Goal: Submit feedback/report problem: Submit feedback/report problem

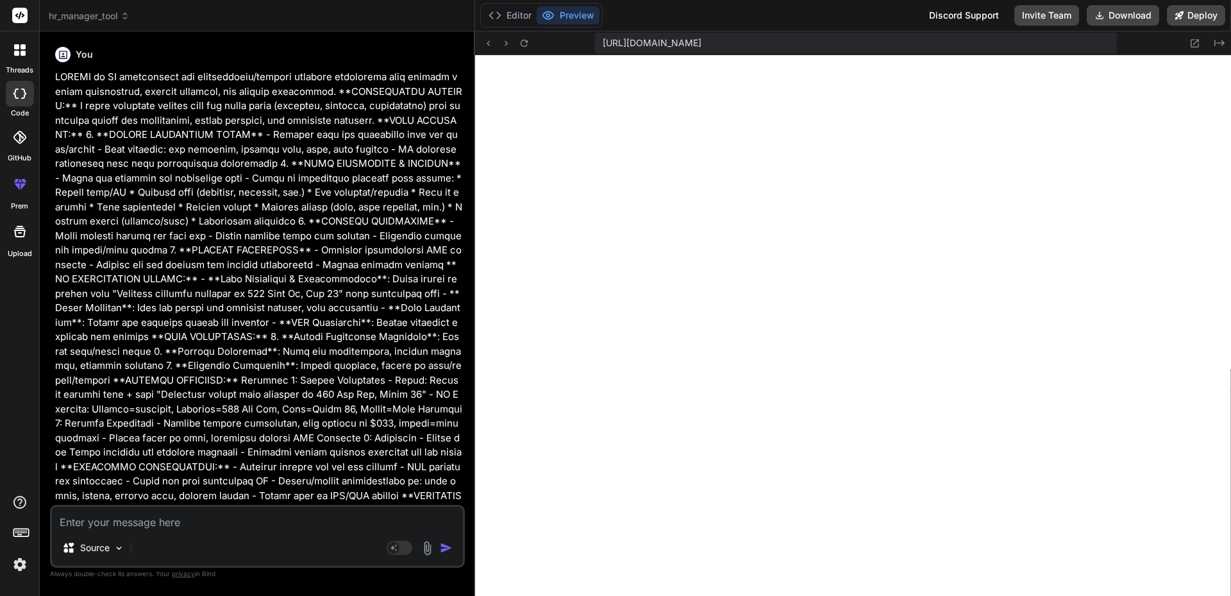
scroll to position [402, 0]
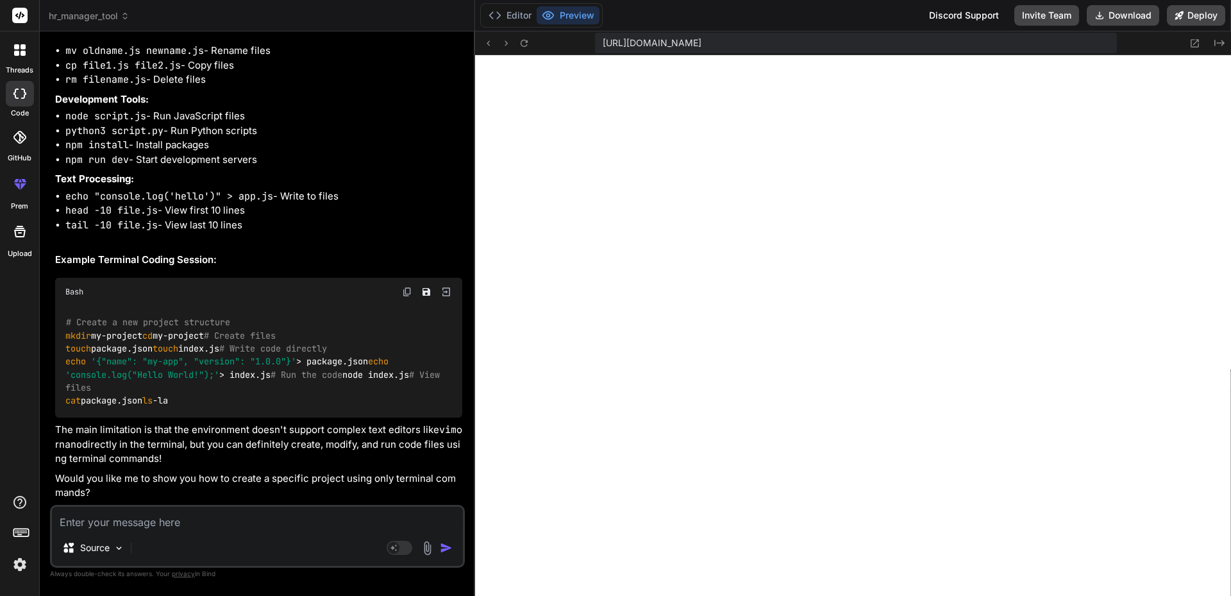
click at [276, 531] on div "Source Agent Mode. When this toggle is activated, AI automatically makes decisi…" at bounding box center [257, 536] width 415 height 63
click at [221, 525] on textarea at bounding box center [257, 518] width 411 height 23
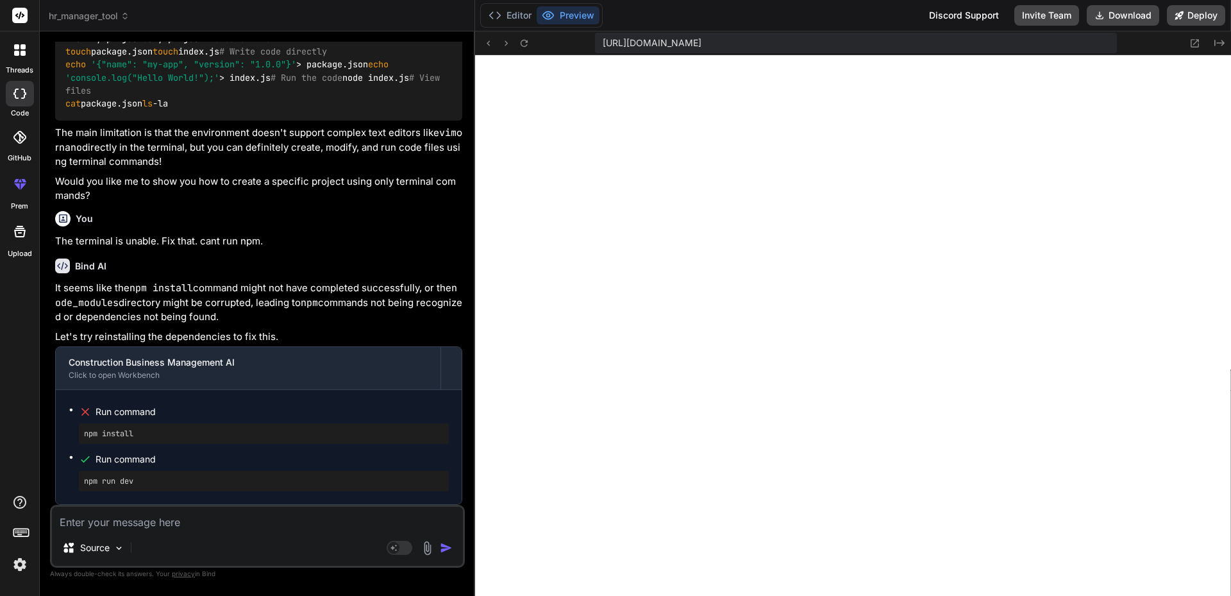
scroll to position [2493, 0]
click at [128, 524] on textarea at bounding box center [257, 518] width 411 height 23
type textarea "r"
type textarea "x"
type textarea "ru"
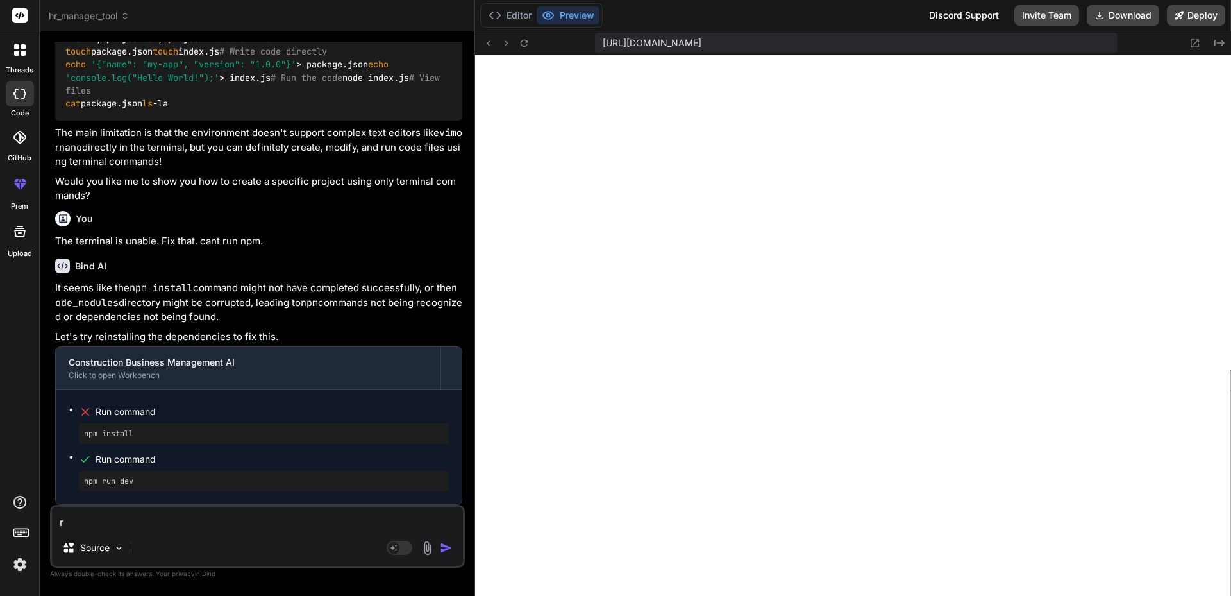
type textarea "x"
type textarea "run"
type textarea "x"
type textarea "run"
type textarea "x"
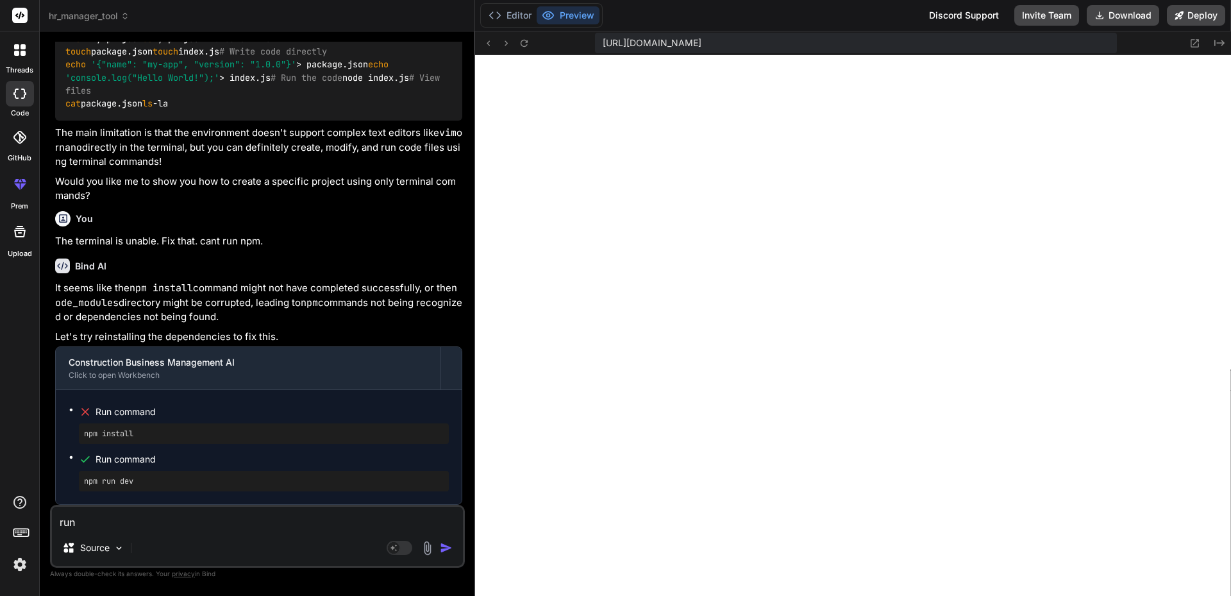
type textarea "run n"
type textarea "x"
type textarea "run np"
type textarea "x"
type textarea "run npm"
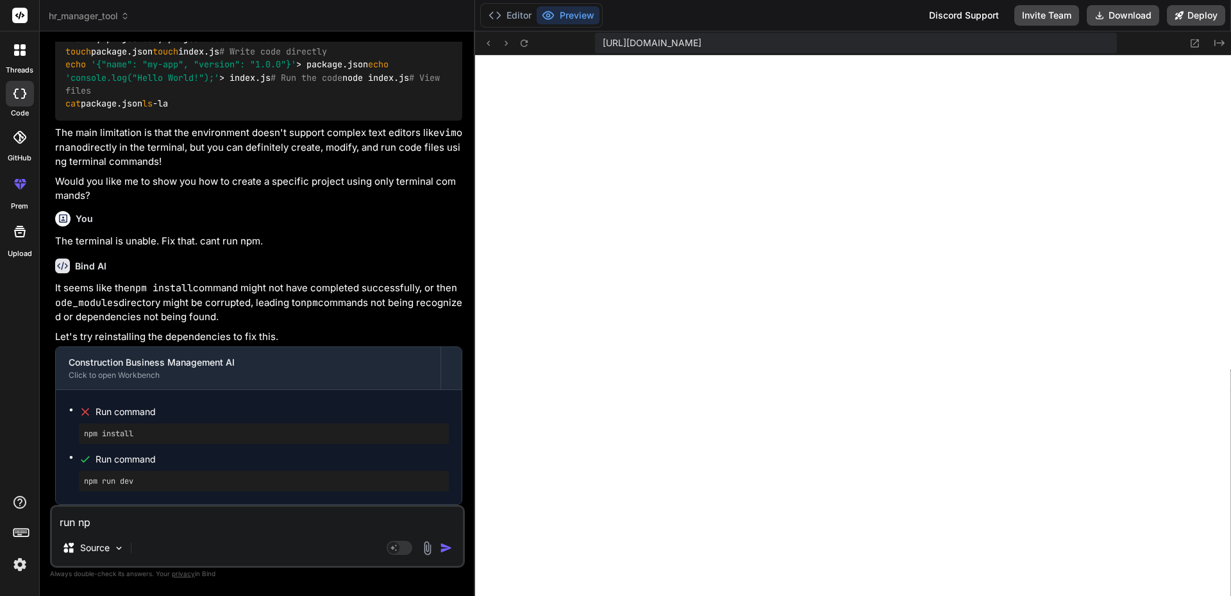
type textarea "x"
type textarea "run npm"
type textarea "x"
type textarea "run npm i"
type textarea "x"
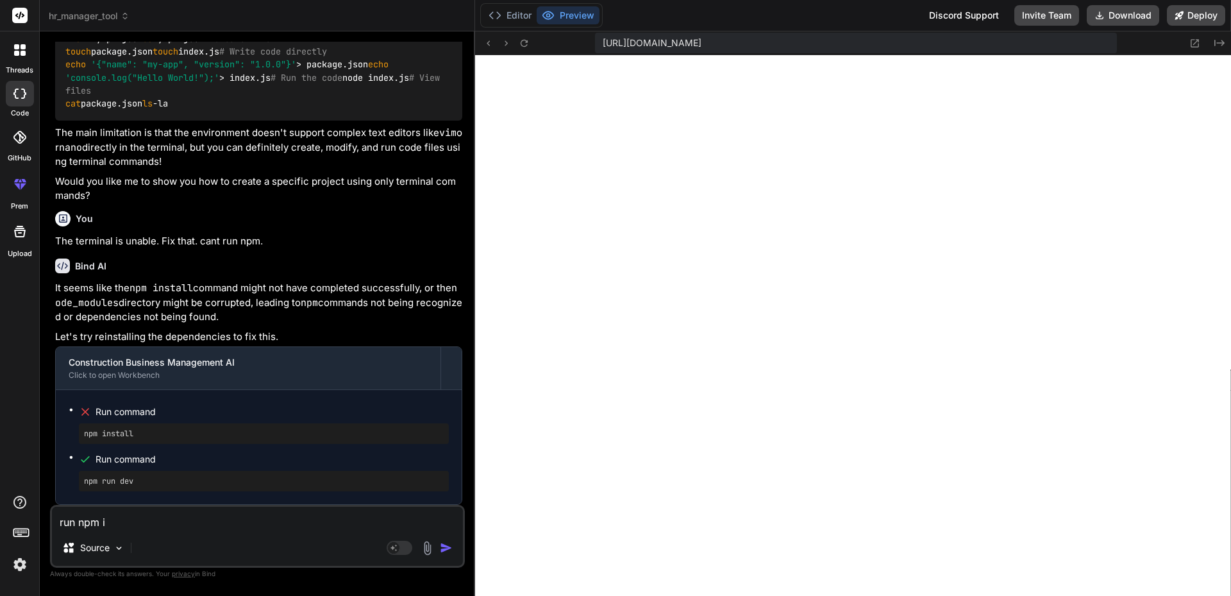
type textarea "run npm in"
type textarea "x"
type textarea "run npm ins"
type textarea "x"
type textarea "run npm inst"
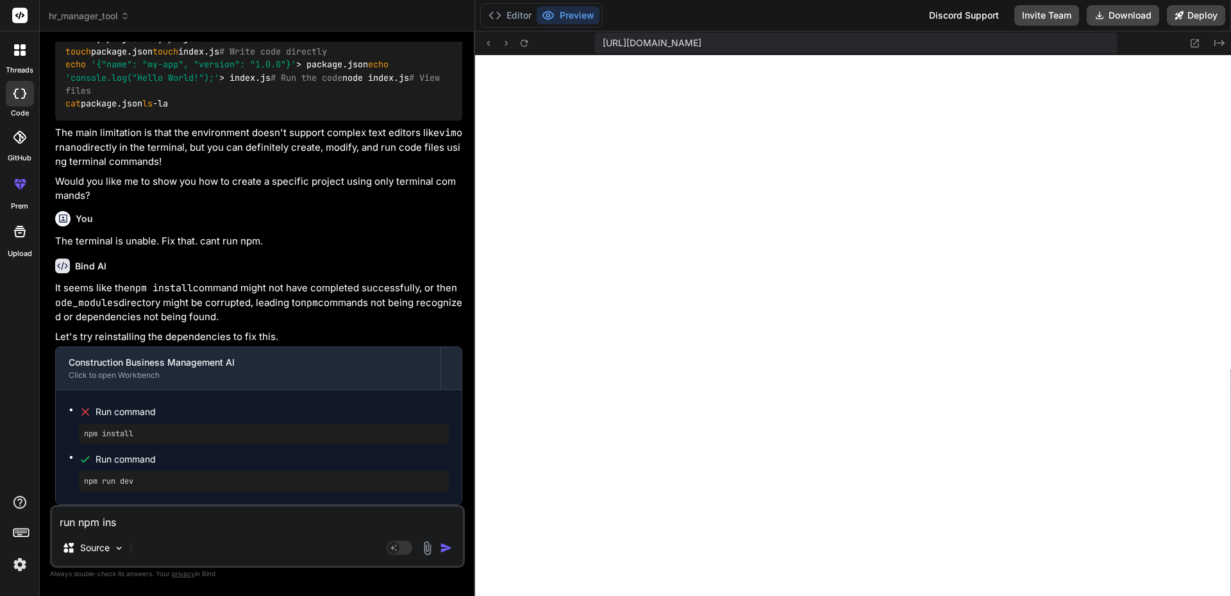
type textarea "x"
type textarea "run npm insta"
type textarea "x"
type textarea "run npm instal"
type textarea "x"
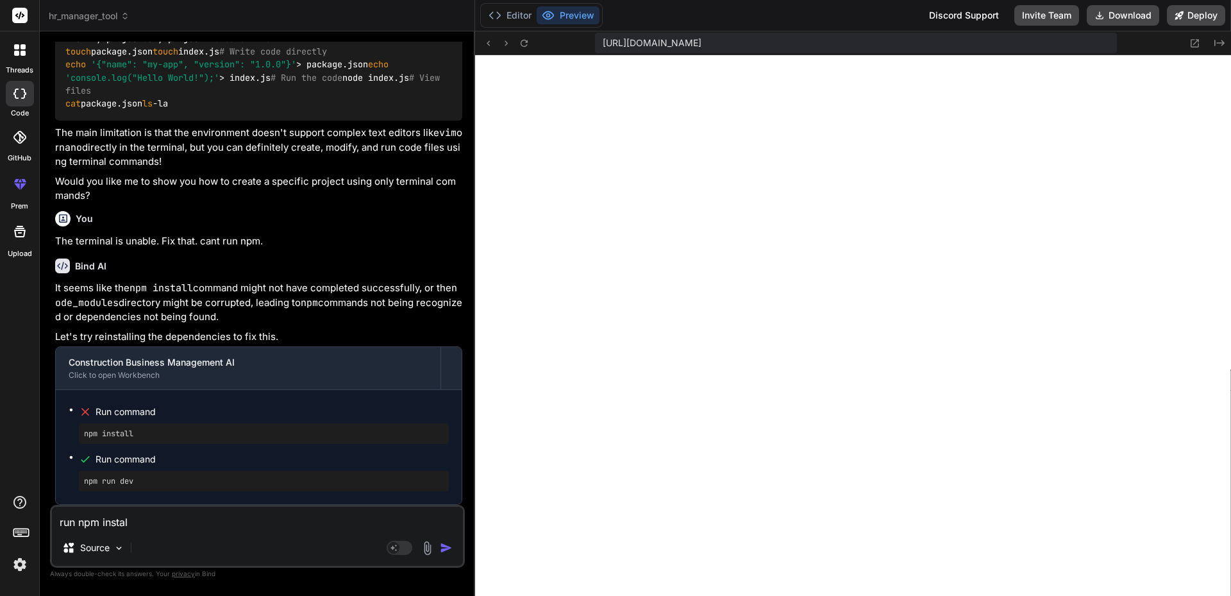
type textarea "run npm install"
type textarea "x"
type textarea "run npm install"
type textarea "x"
type textarea "run npm install c"
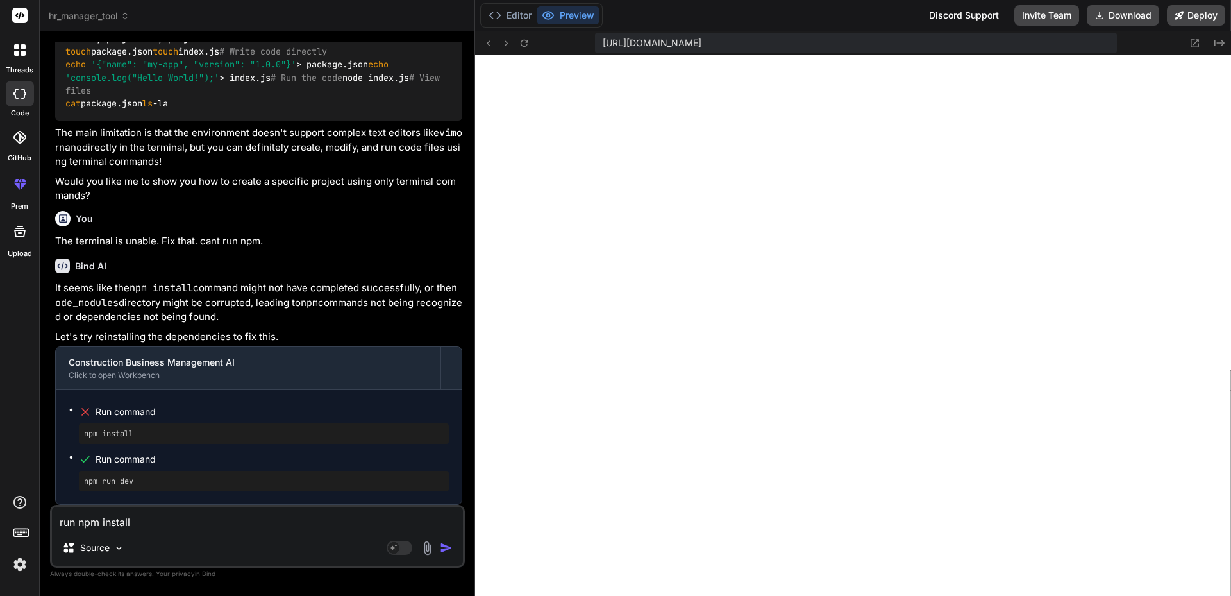
type textarea "x"
type textarea "run npm install co"
type textarea "x"
type textarea "run npm install com"
type textarea "x"
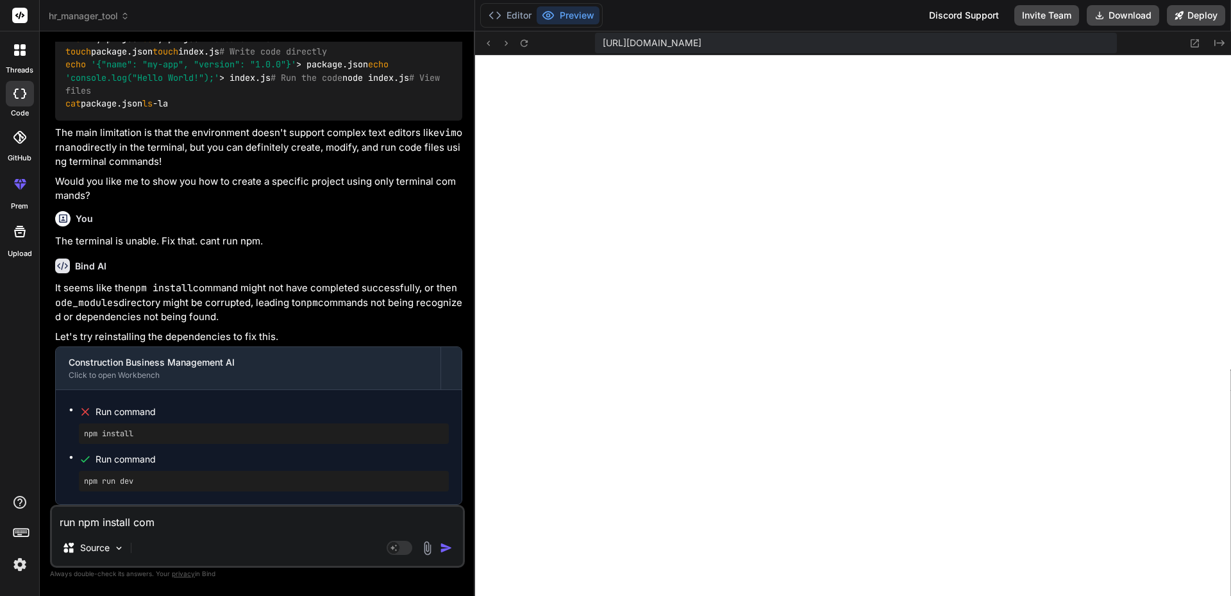
type textarea "run npm install comm"
type textarea "x"
type textarea "run npm install comma"
type textarea "x"
type textarea "run npm install comman"
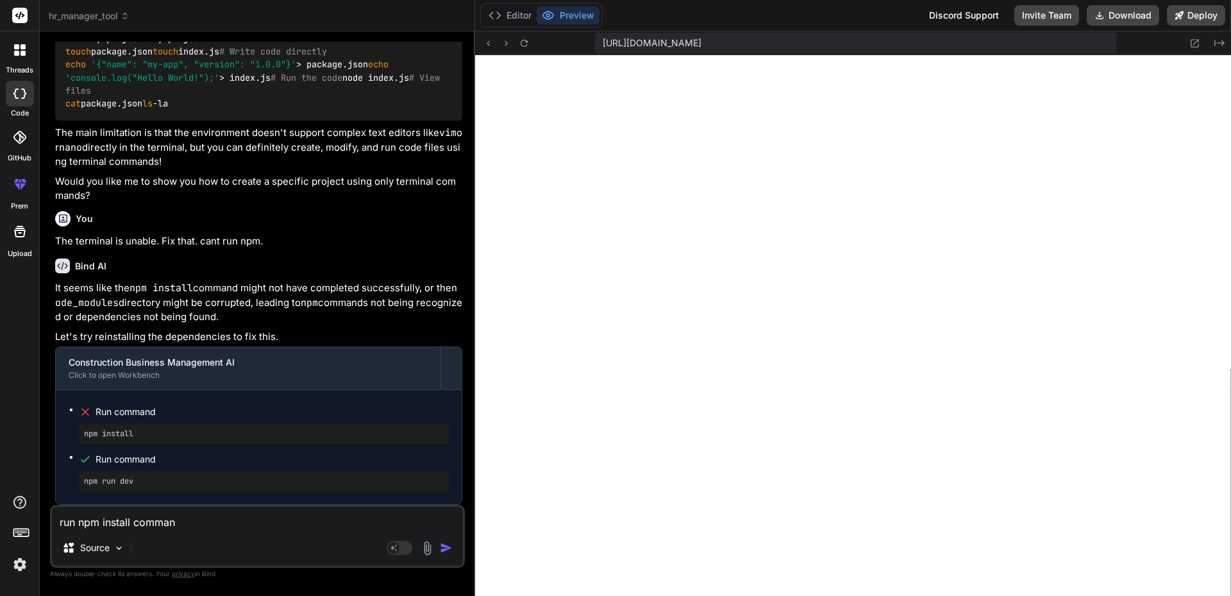
type textarea "x"
type textarea "run npm install command"
type textarea "x"
type textarea "run npm install command"
type textarea "x"
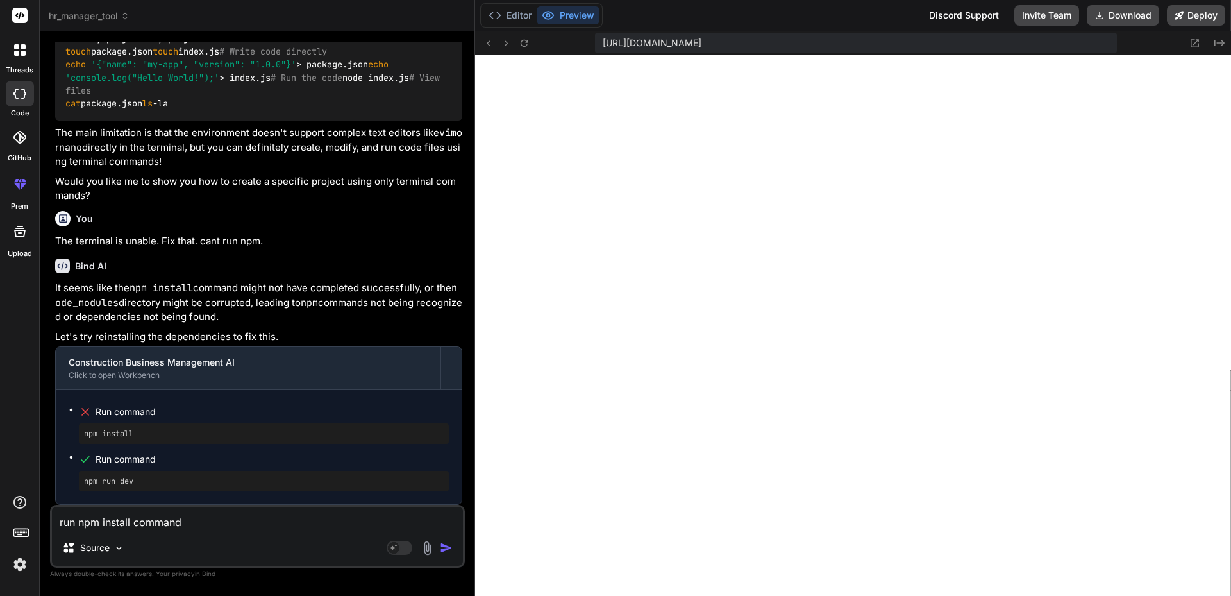
type textarea "run npm install command a"
type textarea "x"
type textarea "run npm install command an"
type textarea "x"
type textarea "run npm install command and"
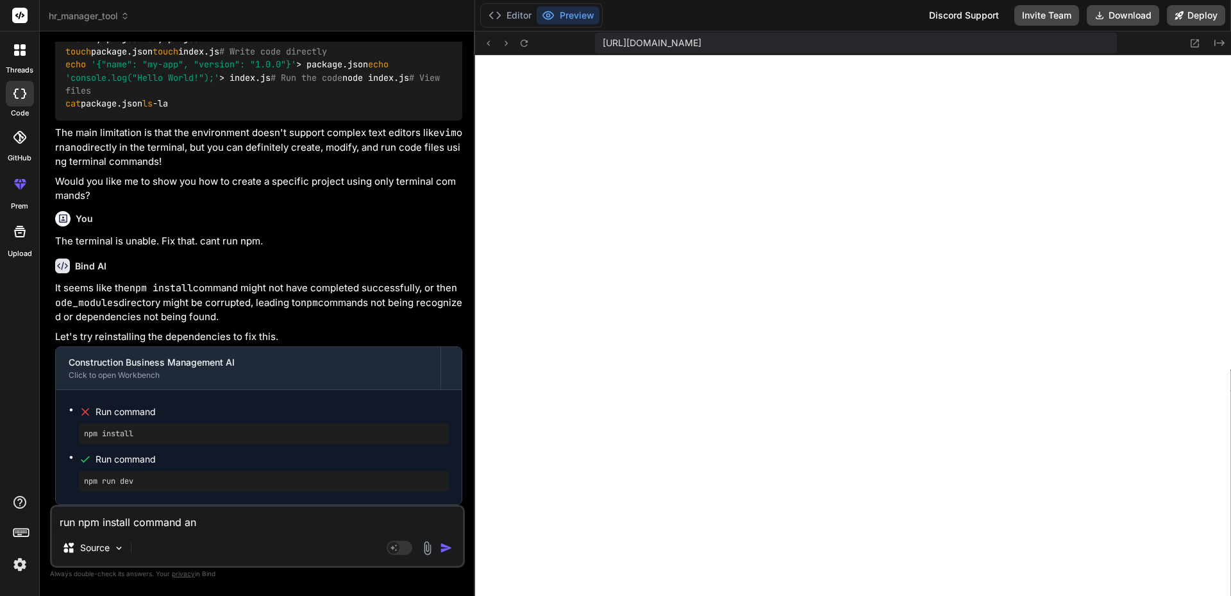
type textarea "x"
type textarea "run npm install command and"
type textarea "x"
type textarea "run npm install command and f"
type textarea "x"
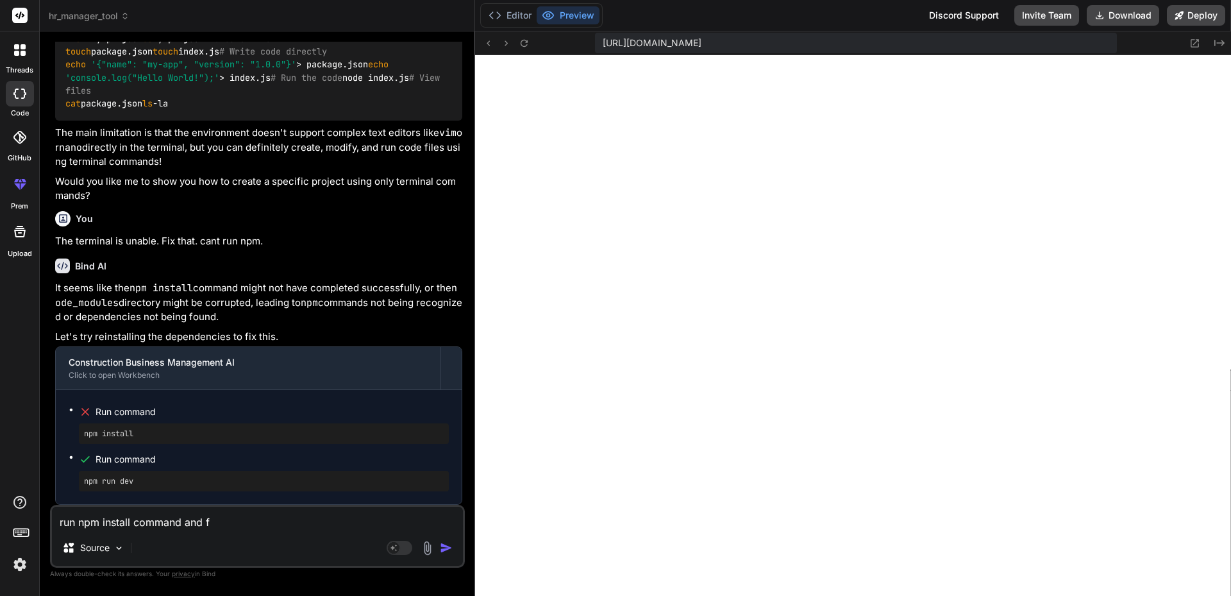
type textarea "run npm install command and fi"
type textarea "x"
type textarea "run npm install command and fix"
type textarea "x"
type textarea "run npm install command and fix"
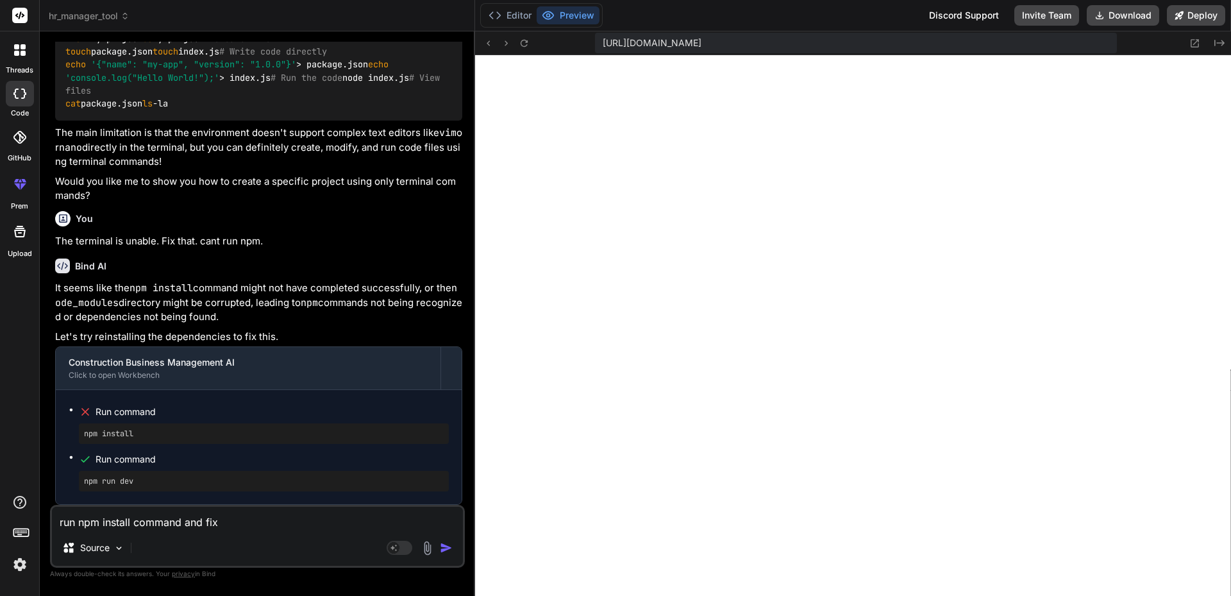
type textarea "x"
type textarea "run npm install command and fix t"
type textarea "x"
type textarea "run npm install command and fix th"
type textarea "x"
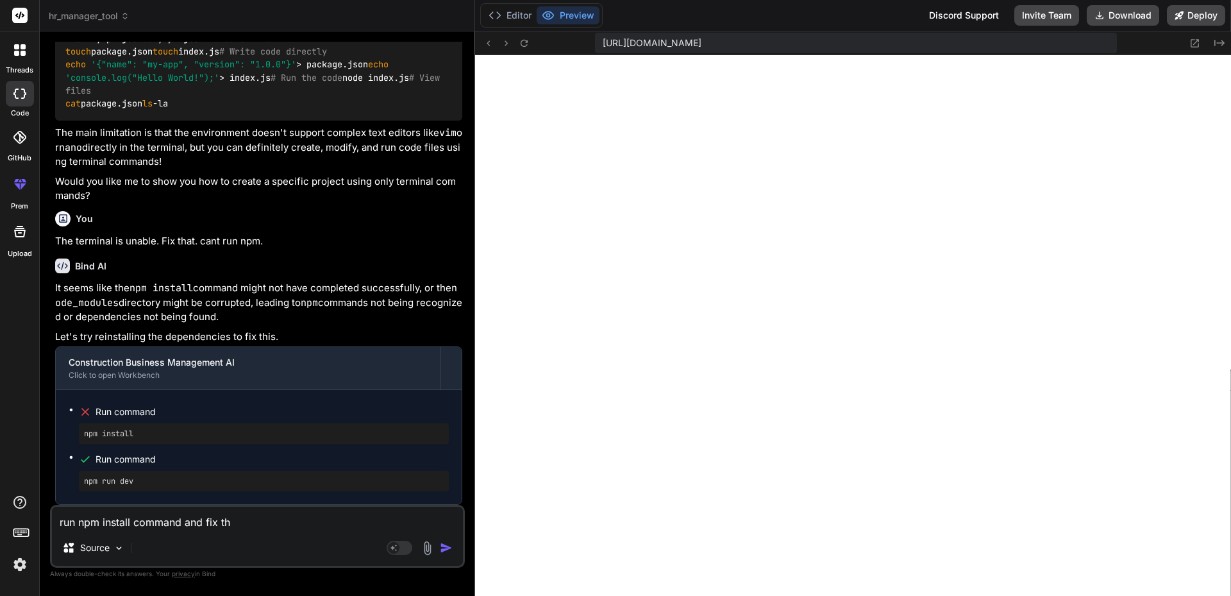
type textarea "run npm install command and fix tha"
type textarea "x"
type textarea "run npm install command and fix that"
type textarea "x"
type textarea "run npm install command and fix that"
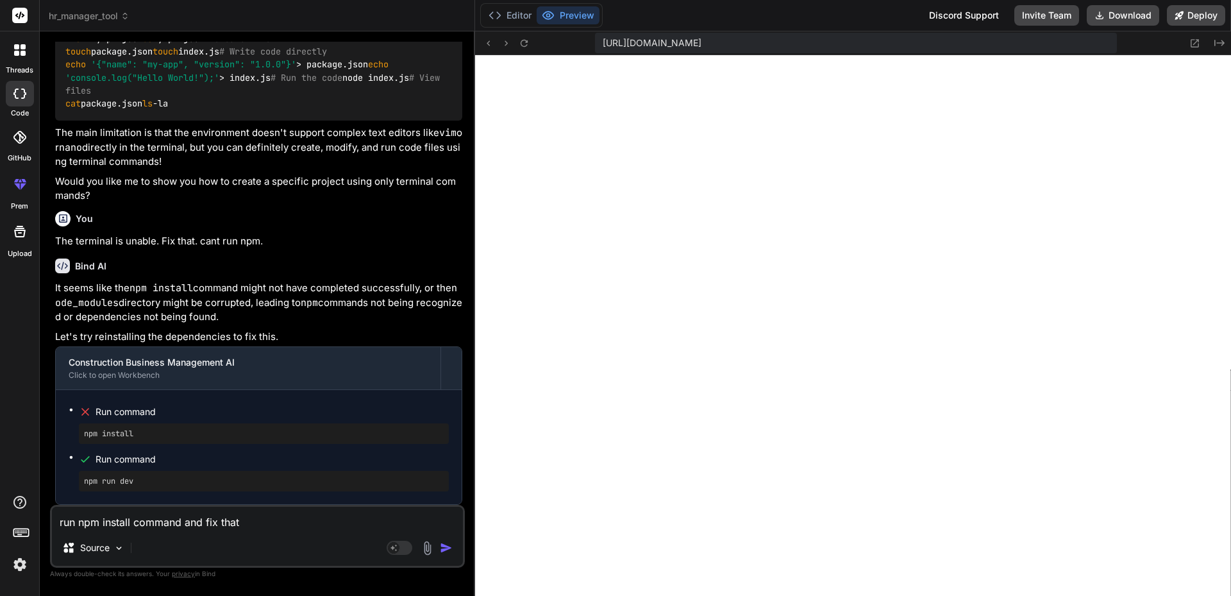
type textarea "x"
type textarea "run npm install command and fix that e"
type textarea "x"
type textarea "run npm install command and fix that er"
type textarea "x"
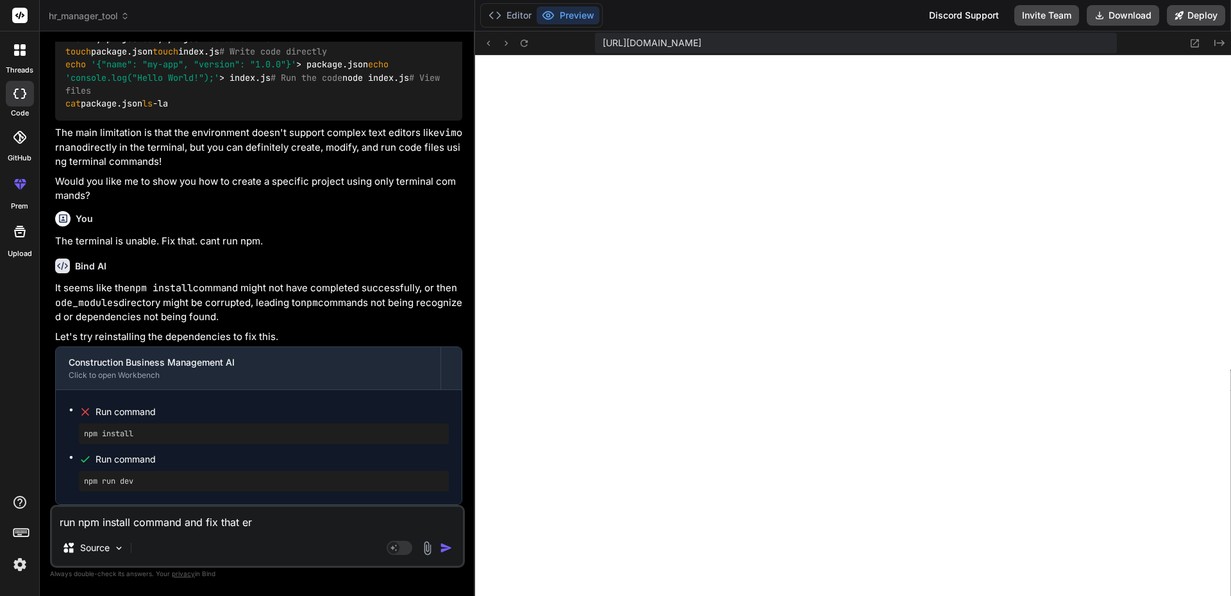
type textarea "run npm install command and fix that err"
type textarea "x"
type textarea "run npm install command and fix that [PERSON_NAME]"
type textarea "x"
type textarea "run npm install command and fix that error"
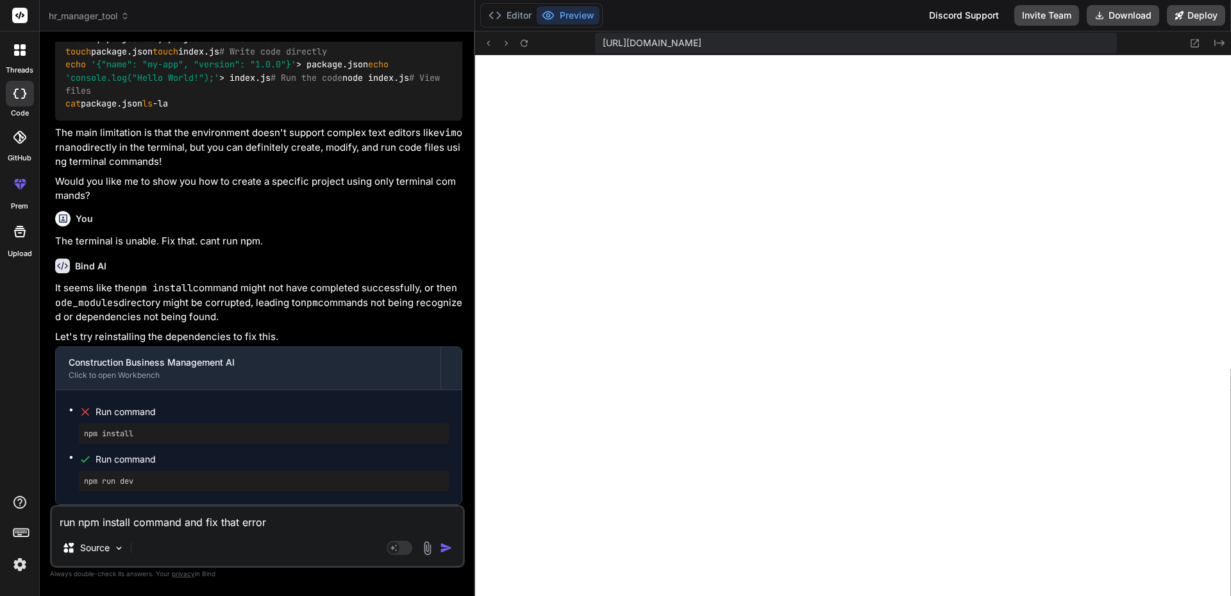
type textarea "x"
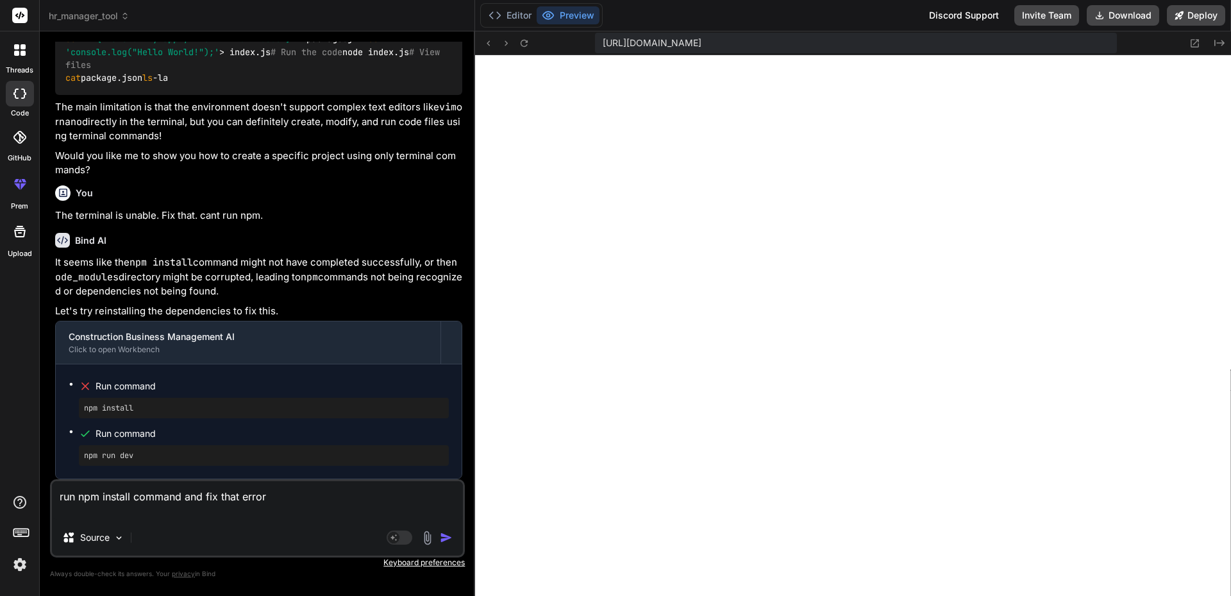
click at [111, 518] on textarea "run npm install command and fix that error" at bounding box center [257, 500] width 411 height 38
paste textarea "[plugin:vite:import-analysis] Failed to resolve import "lucide-react" from "src…"
type textarea "run npm install command and fix that error [plugin:vite:import-analysis] Failed…"
type textarea "x"
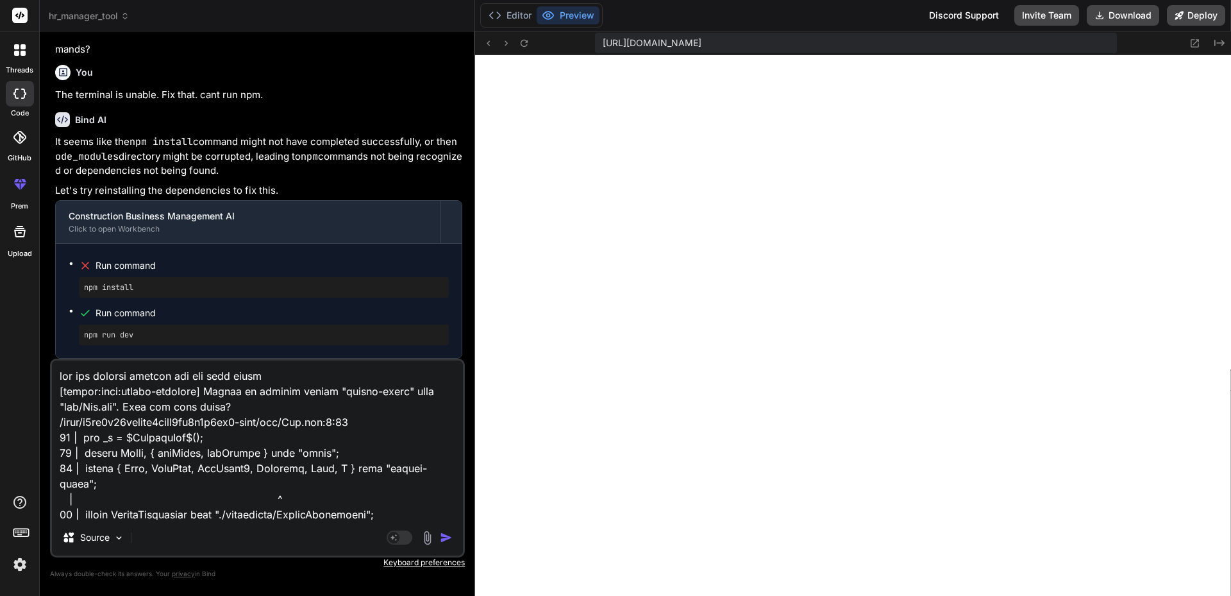
scroll to position [263, 0]
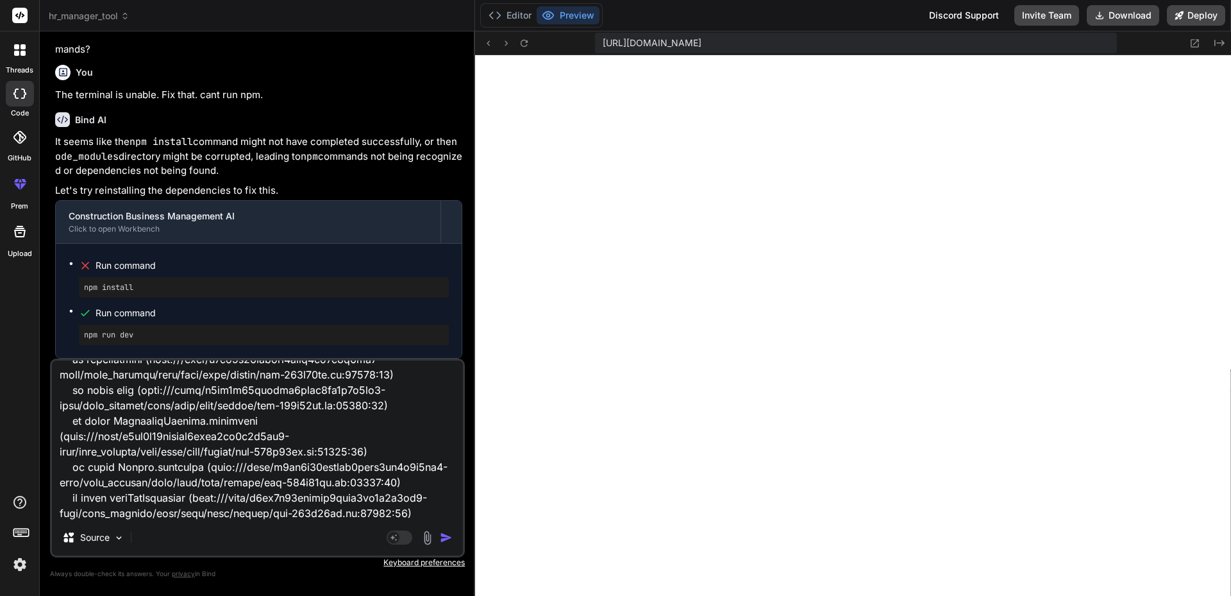
type textarea "run npm install command and fix that error [plugin:vite:import-analysis] Failed…"
click at [571, 13] on button "Preview" at bounding box center [568, 15] width 63 height 18
click at [515, 14] on button "Editor" at bounding box center [510, 15] width 53 height 18
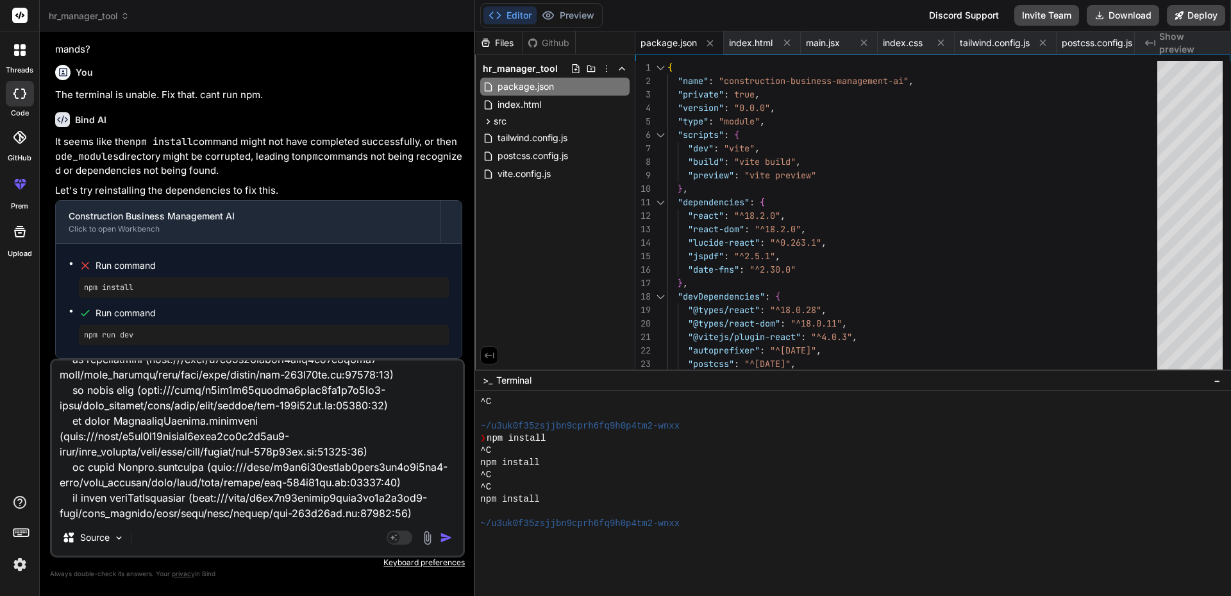
click at [446, 537] on img "button" at bounding box center [446, 537] width 13 height 13
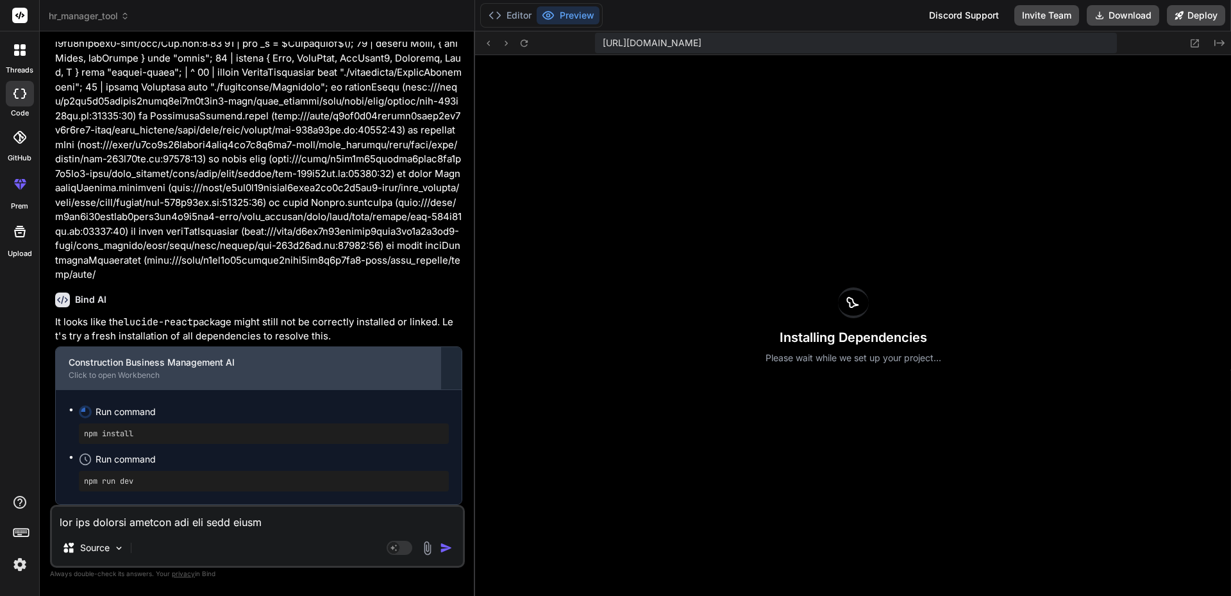
scroll to position [3017, 0]
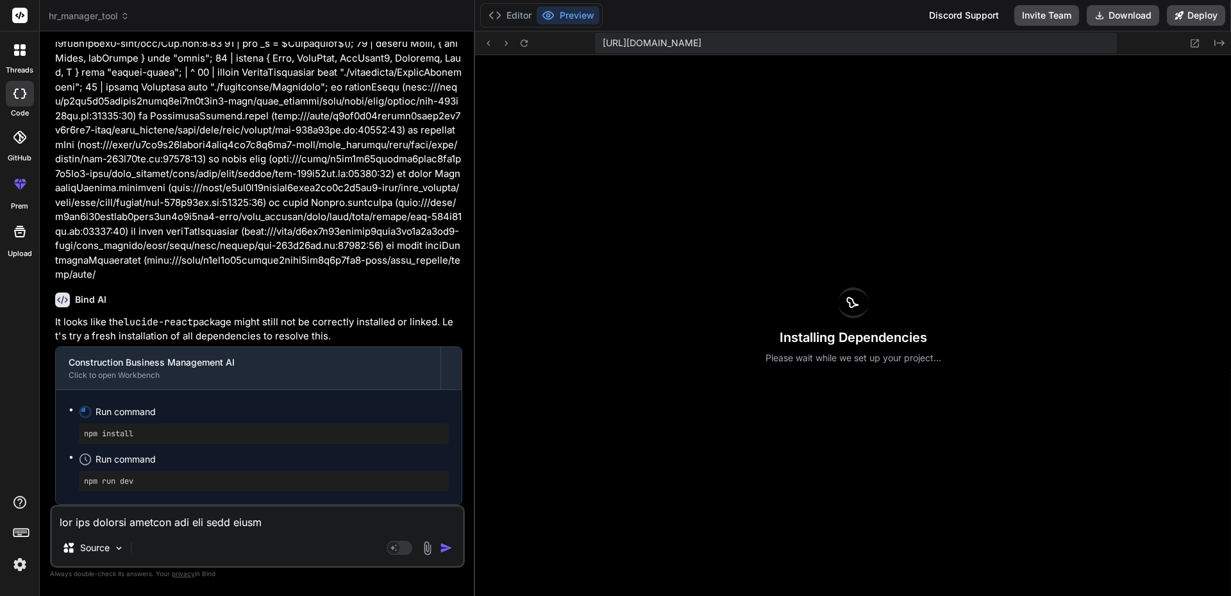
type textarea "x"
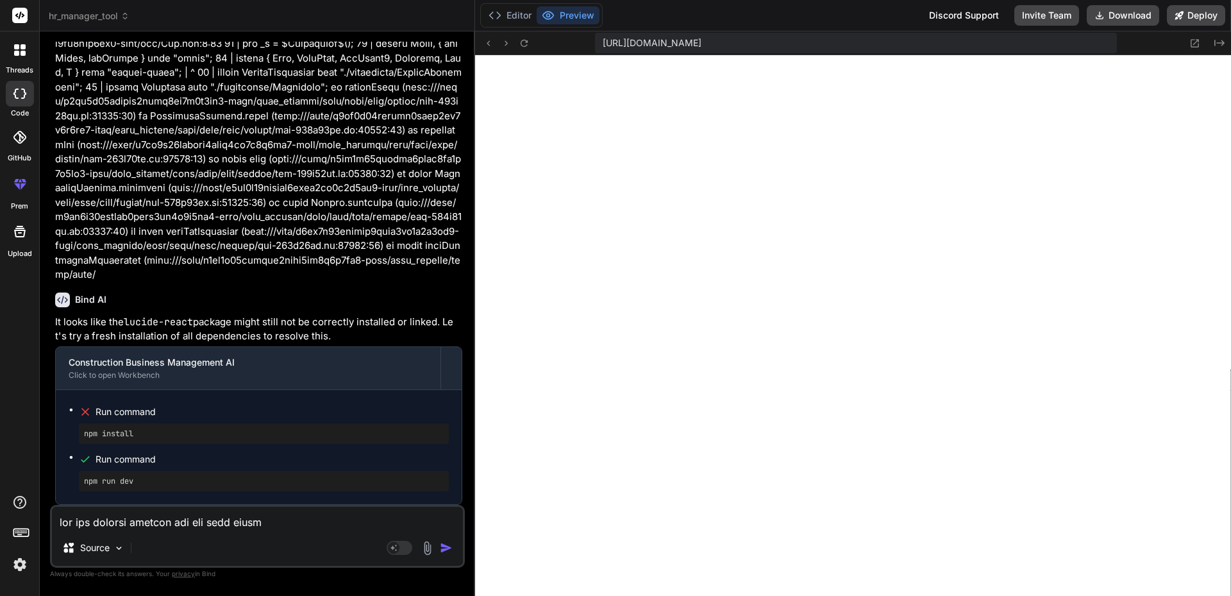
click at [183, 519] on textarea at bounding box center [257, 518] width 411 height 23
type textarea "t"
type textarea "x"
type textarea "th"
type textarea "x"
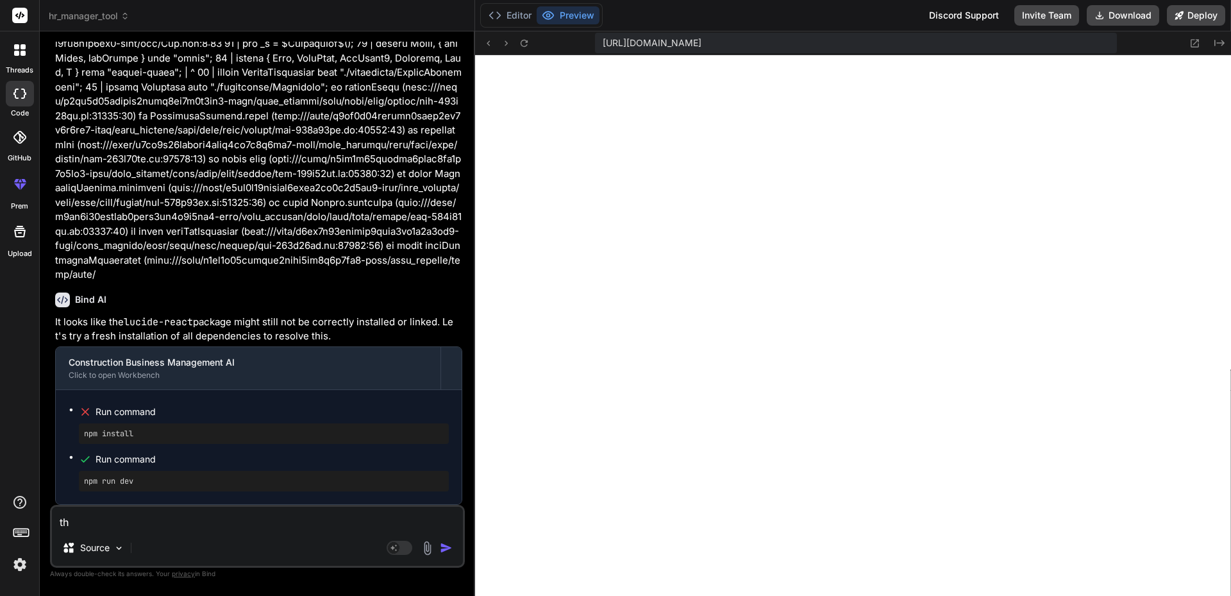
type textarea "the"
type textarea "x"
type textarea "the"
type textarea "x"
type textarea "the p"
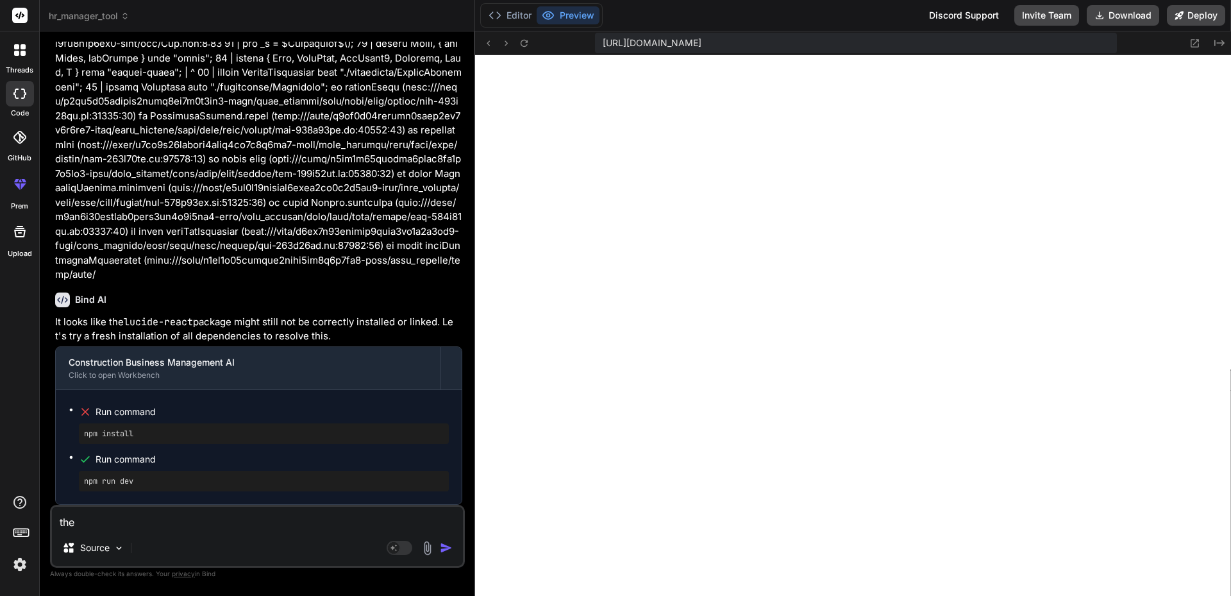
type textarea "x"
type textarea "the pa"
type textarea "x"
type textarea "the pat"
type textarea "x"
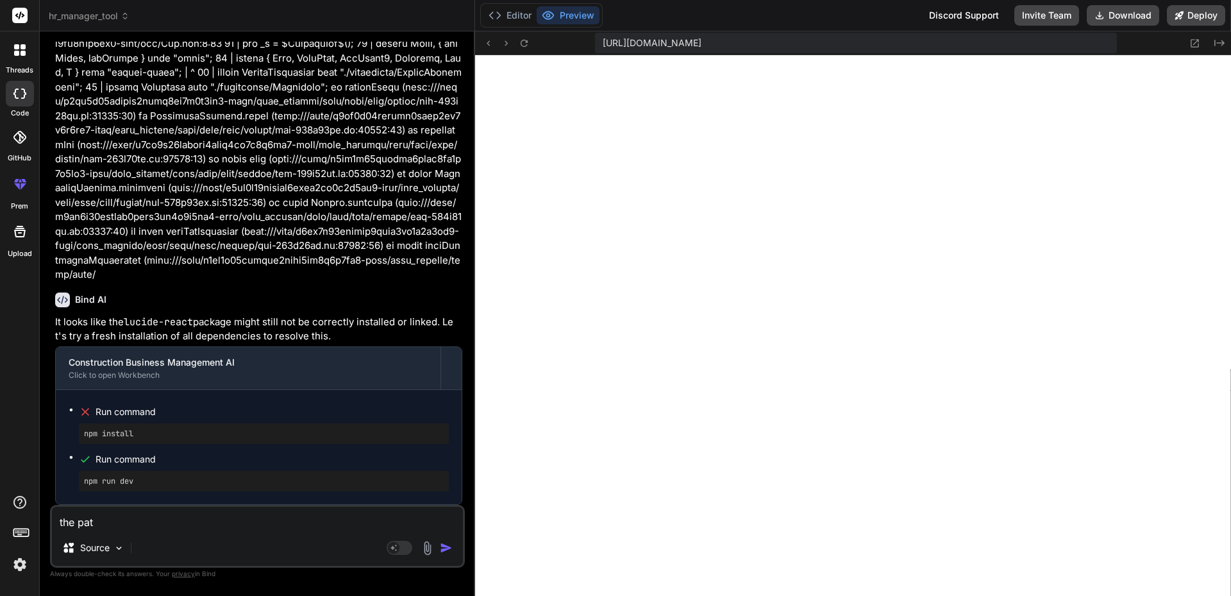
type textarea "the patc"
type textarea "x"
type textarea "the patch"
type textarea "x"
type textarea "the patch"
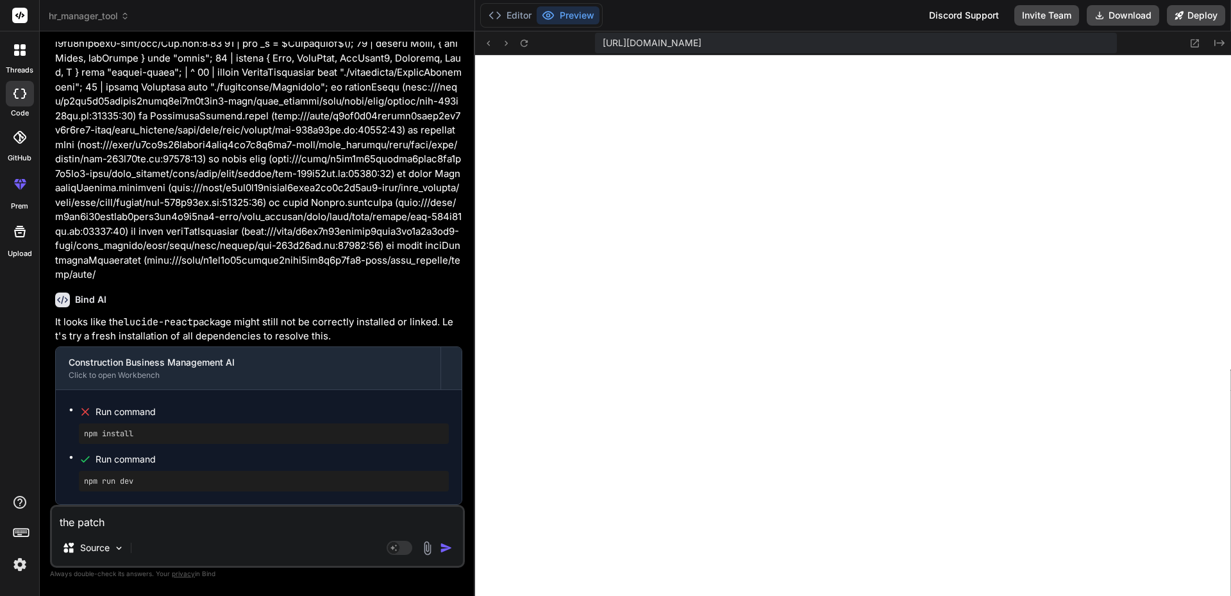
type textarea "x"
type textarea "the patch d"
type textarea "x"
type textarea "the patch di"
type textarea "x"
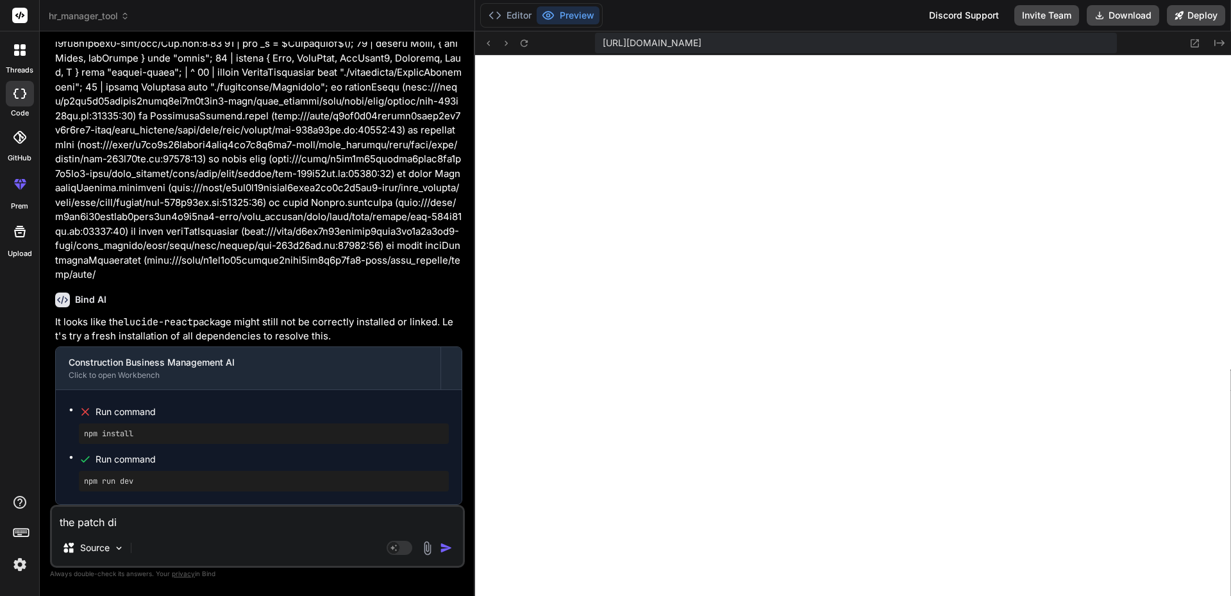
type textarea "the patch did"
type textarea "x"
type textarea "the patch didn"
type textarea "x"
type textarea "the patch didnt"
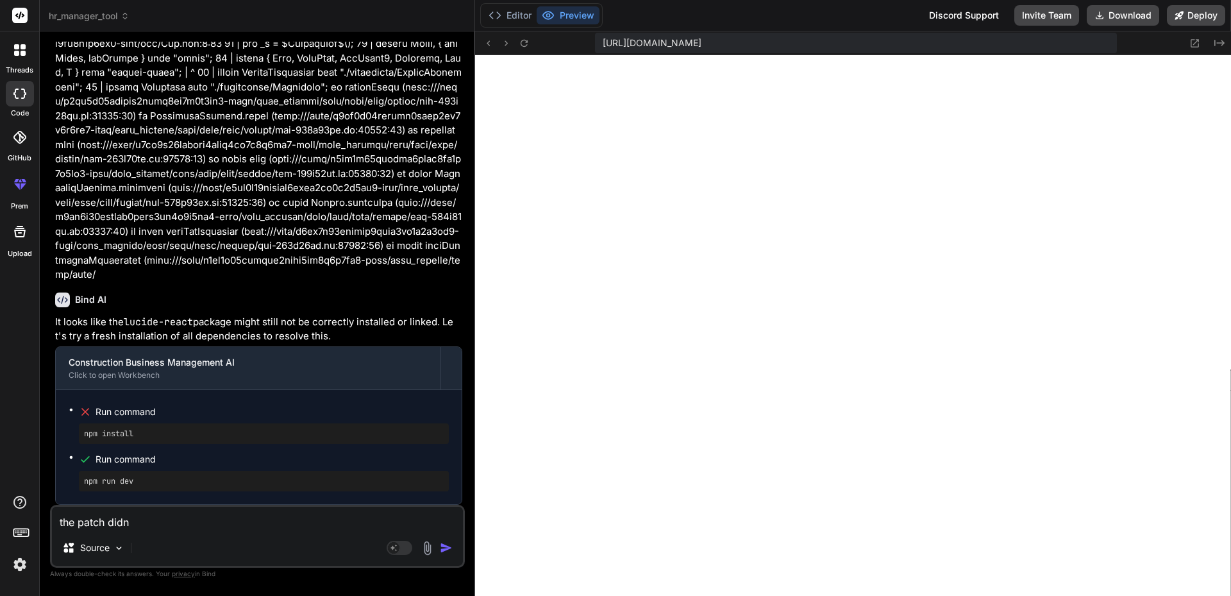
type textarea "x"
type textarea "the patch didnt"
type textarea "x"
type textarea "the patch didnt w"
type textarea "x"
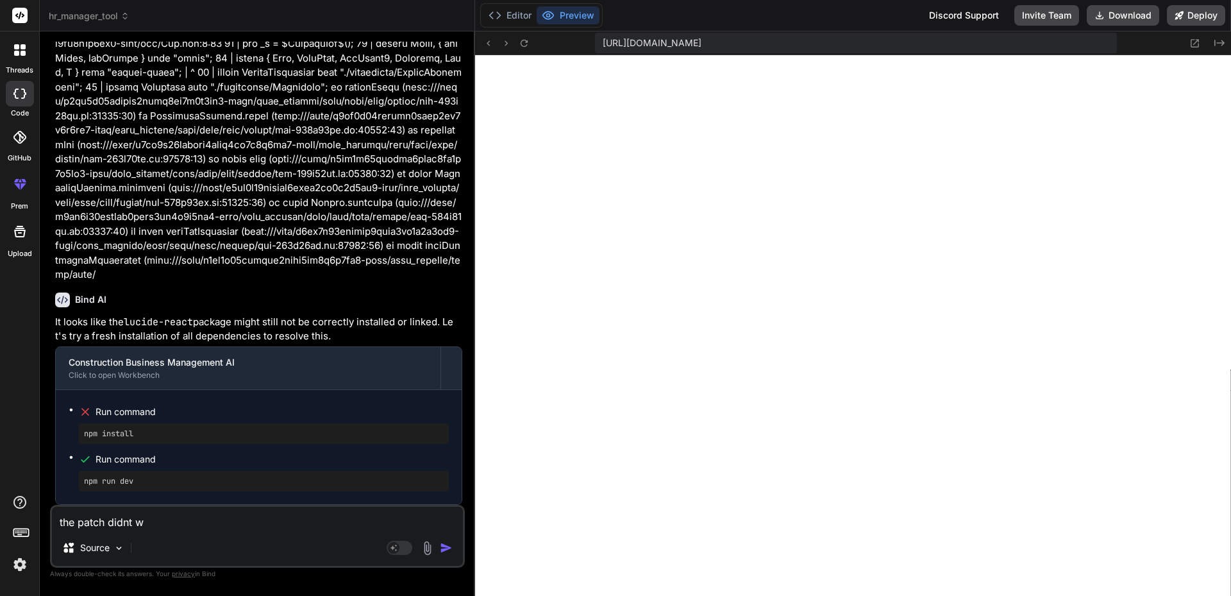
type textarea "the patch didnt wo"
type textarea "x"
type textarea "the patch didnt wor"
type textarea "x"
type textarea "the patch didnt work"
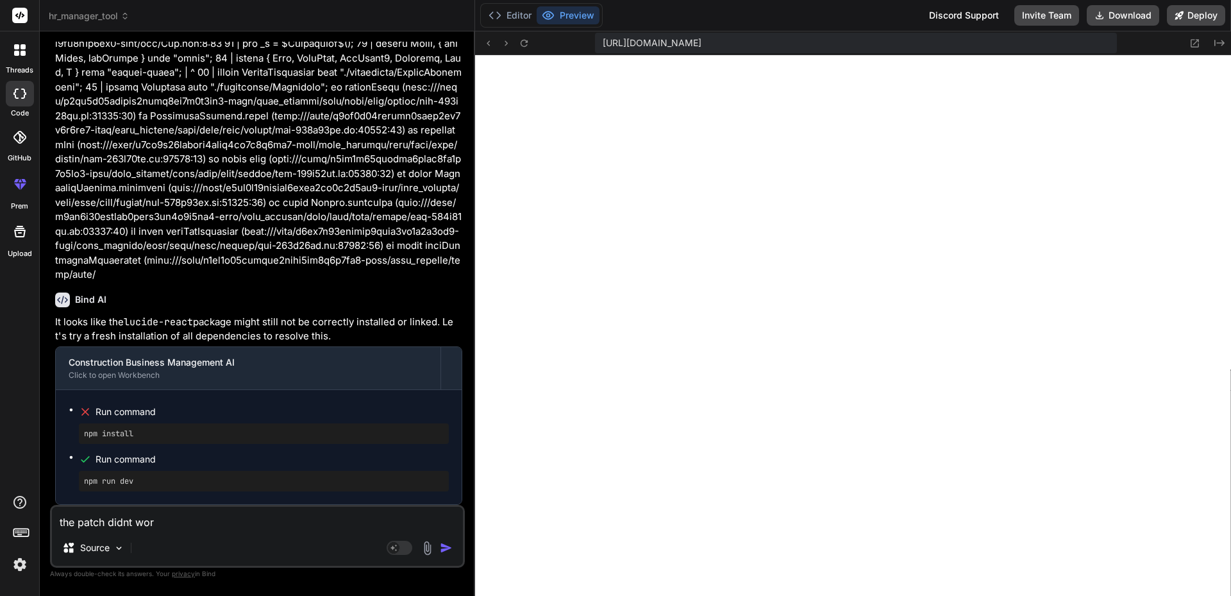
type textarea "x"
type textarea "the patch didnt work"
type textarea "x"
type textarea "the patch didnt work c"
type textarea "x"
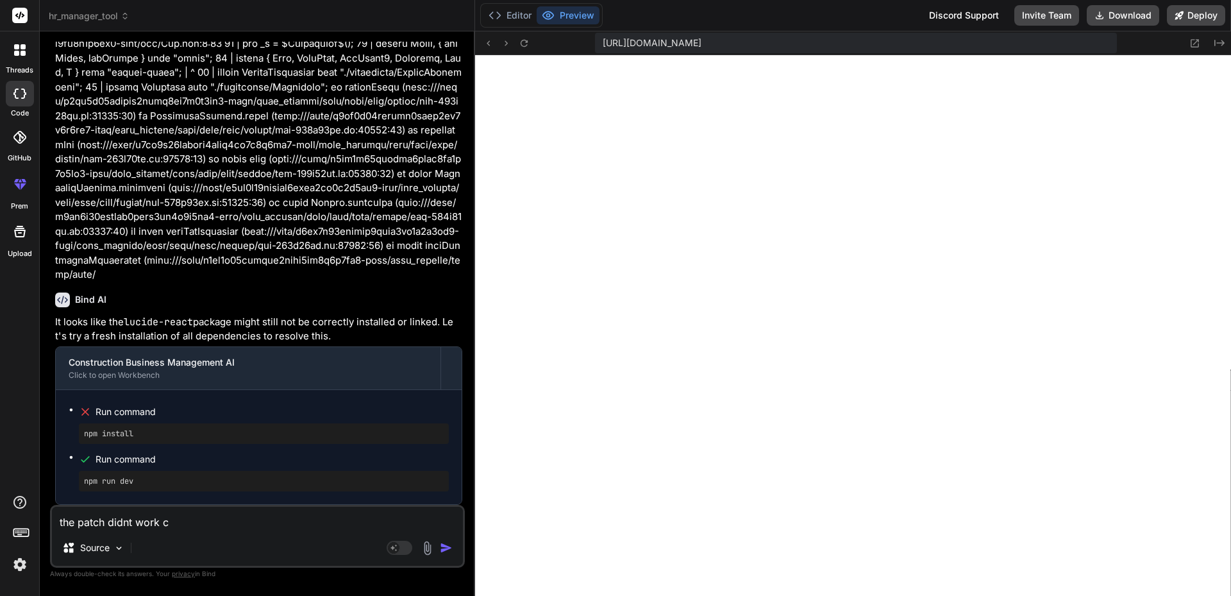
type textarea "the patch didnt work ca"
type textarea "x"
type textarea "the patch didnt work can"
type textarea "x"
type textarea "the patch didnt work can"
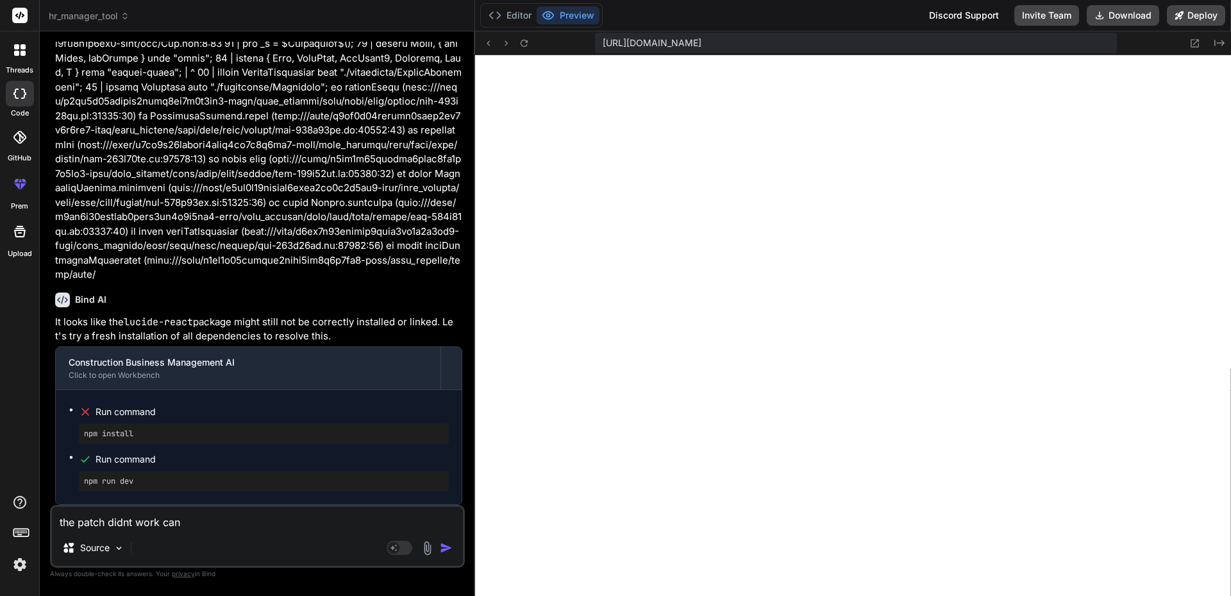
type textarea "x"
type textarea "the patch didnt work can y"
type textarea "x"
type textarea "the patch didnt work can yo"
type textarea "x"
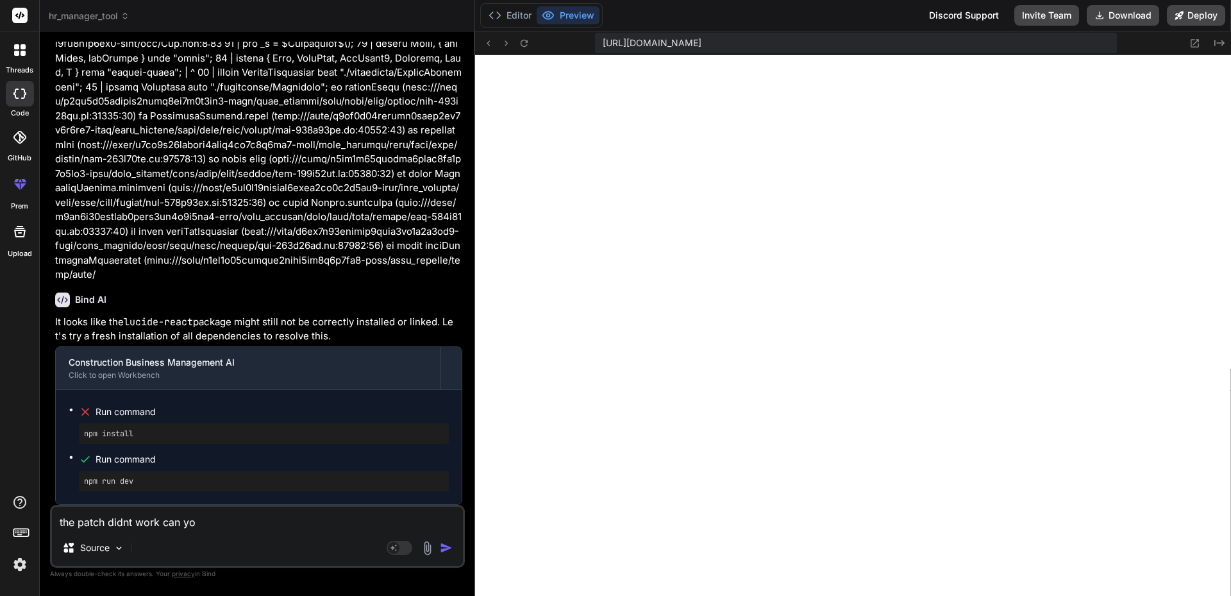
type textarea "the patch didnt work can you"
type textarea "x"
type textarea "the patch didnt work can you"
type textarea "x"
type textarea "the patch didnt work can you"
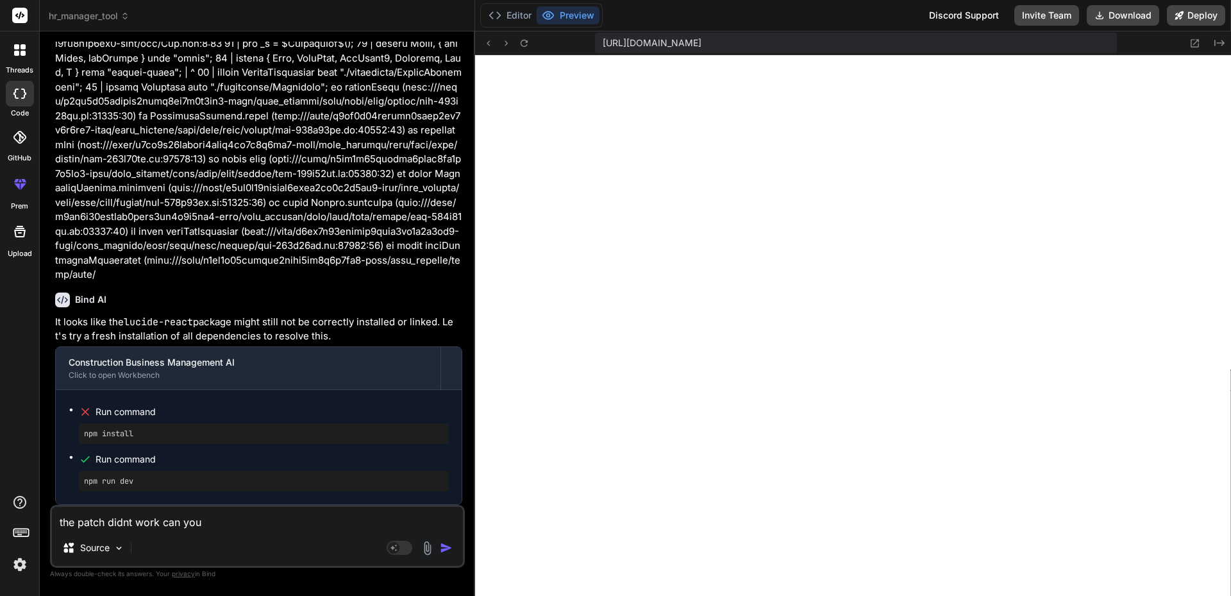
type textarea "x"
type textarea "the patch didnt work can yo"
type textarea "x"
type textarea "the patch didnt work can y"
type textarea "x"
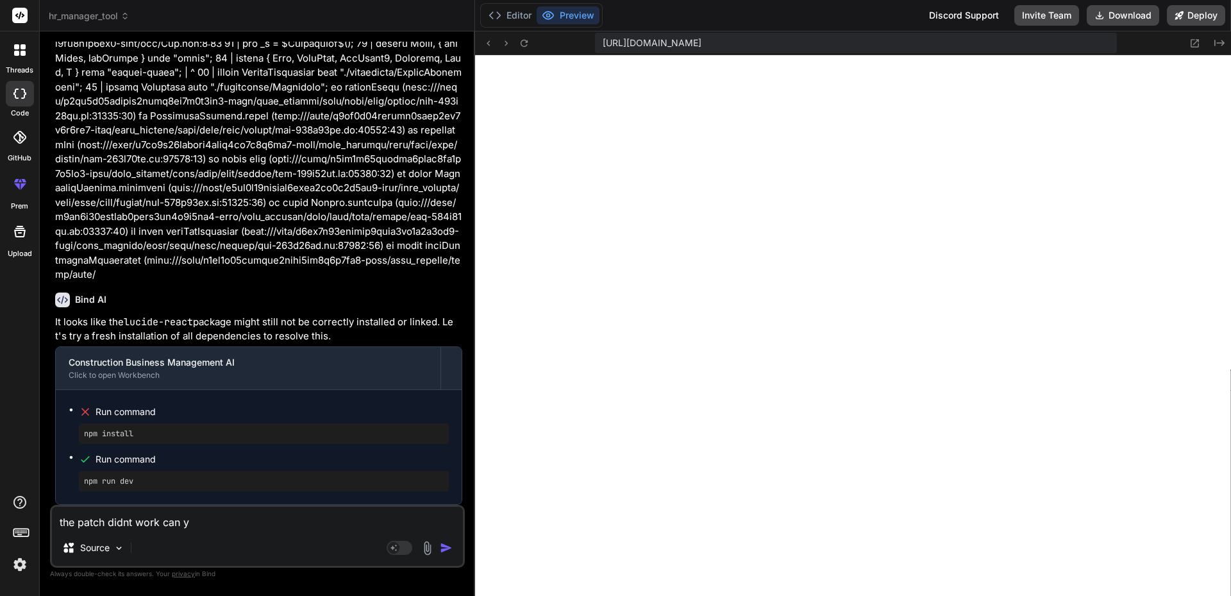
type textarea "the patch didnt work can"
type textarea "x"
type textarea "the patch didnt work can"
type textarea "x"
type textarea "the patch didnt work ca"
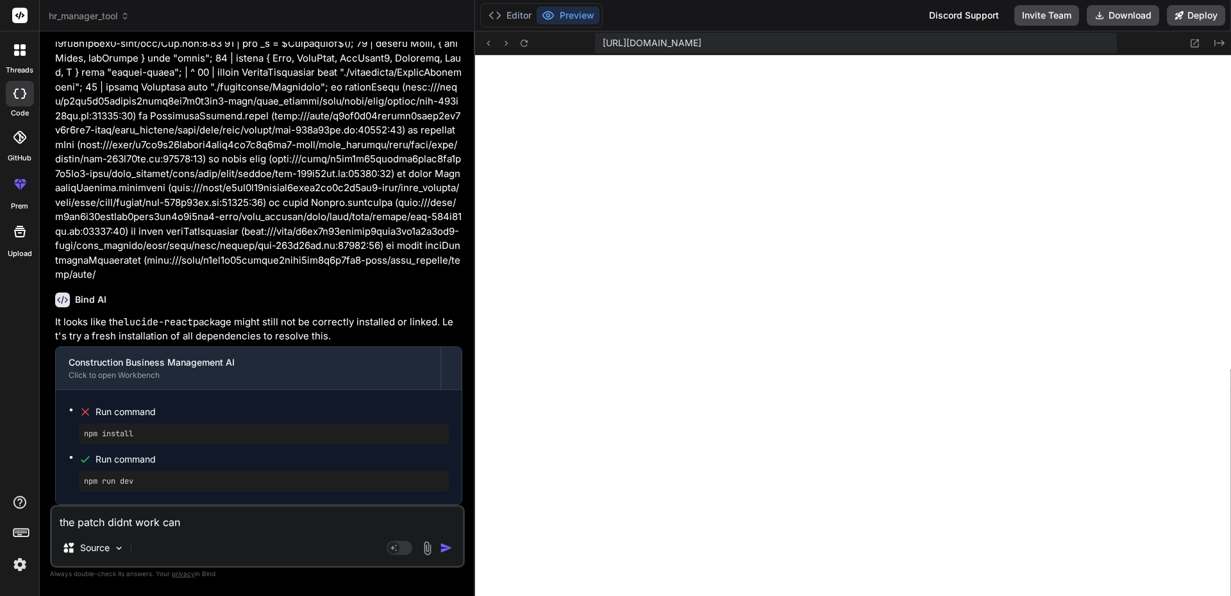
type textarea "x"
type textarea "the patch didnt work c"
type textarea "x"
type textarea "the patch didnt work"
type textarea "x"
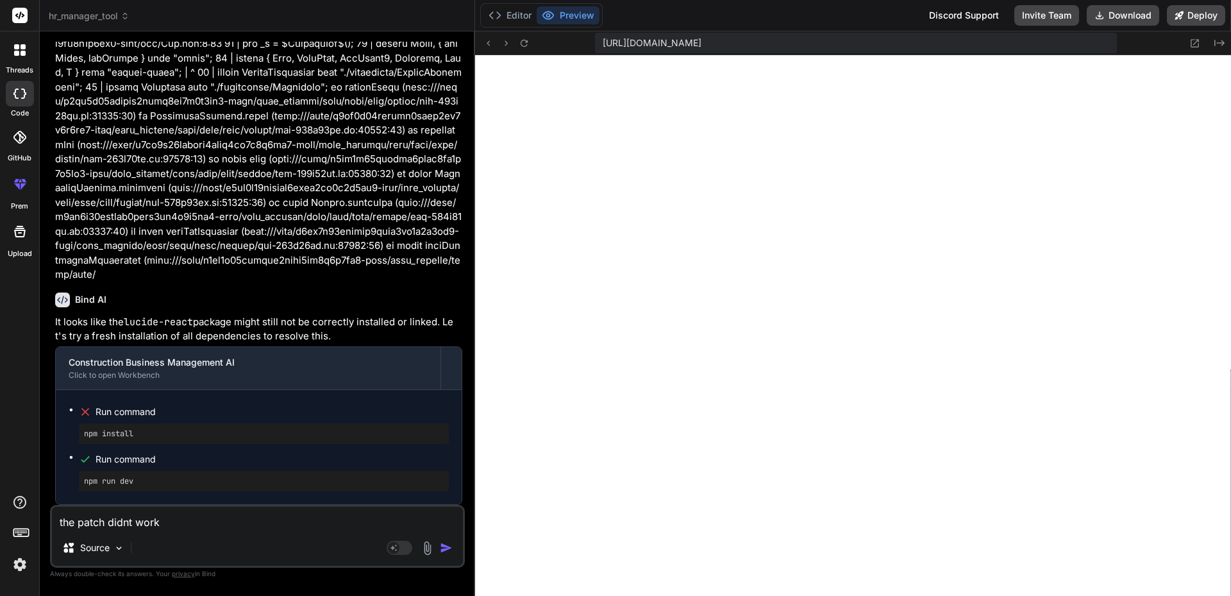
type textarea "the patch didnt work"
type textarea "x"
type textarea "the patch didnt work."
type textarea "x"
type textarea "the patch didnt work."
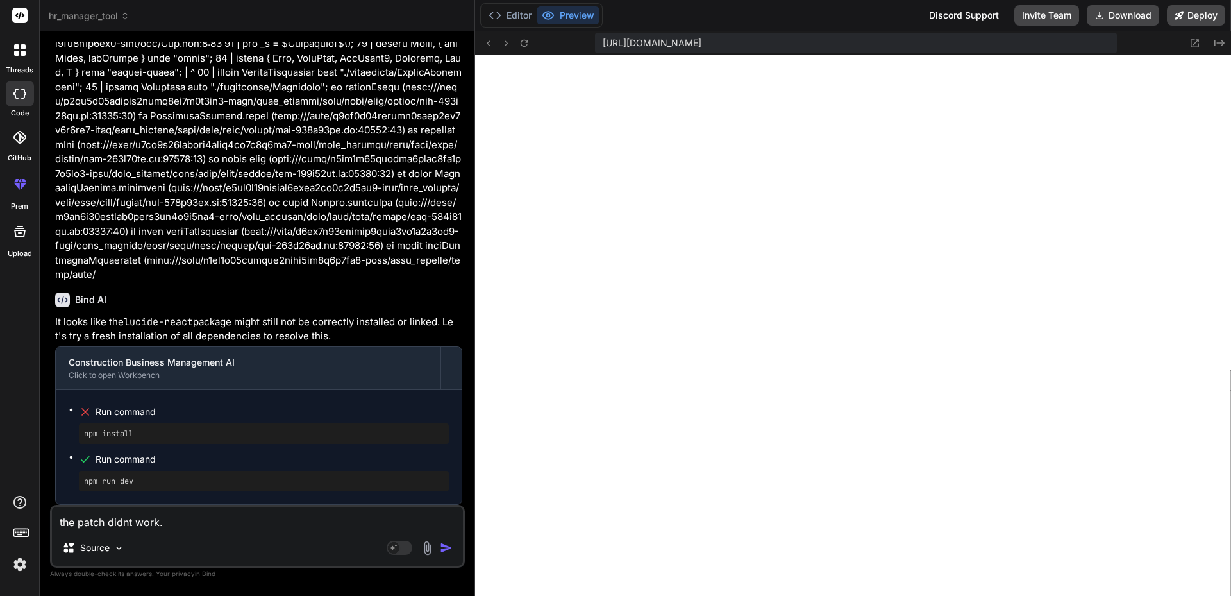
type textarea "x"
type textarea "the patch didnt work. C"
type textarea "x"
type textarea "the patch didnt work. Ca"
type textarea "x"
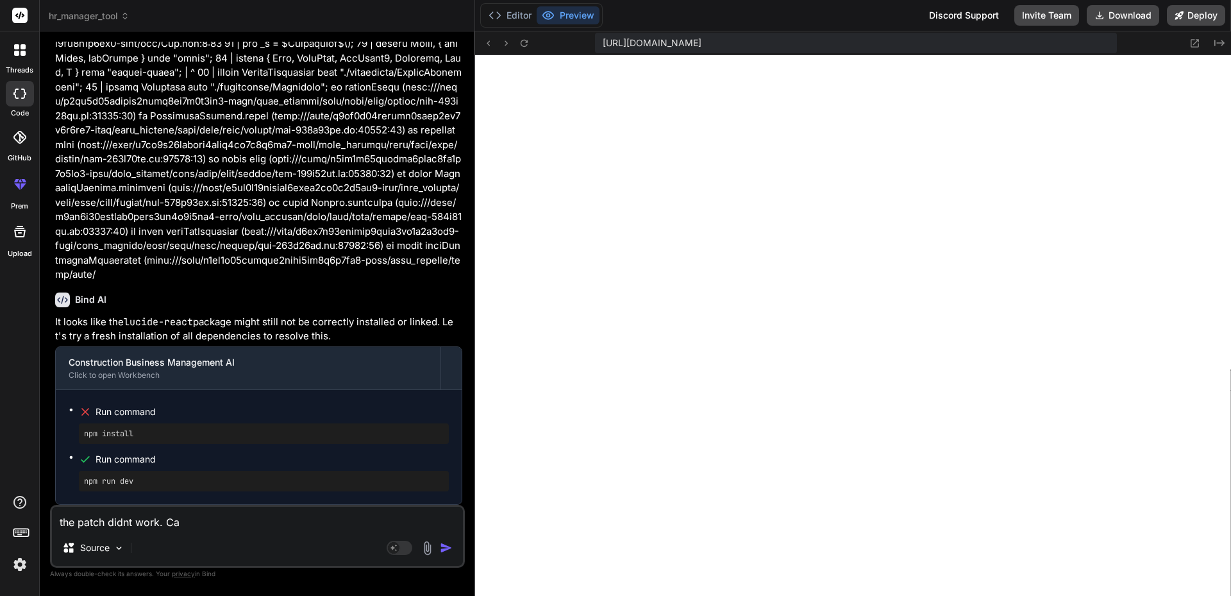
type textarea "the patch didnt work. Can"
type textarea "x"
type textarea "the patch didnt work. Can"
type textarea "x"
type textarea "the patch didnt work. Can I"
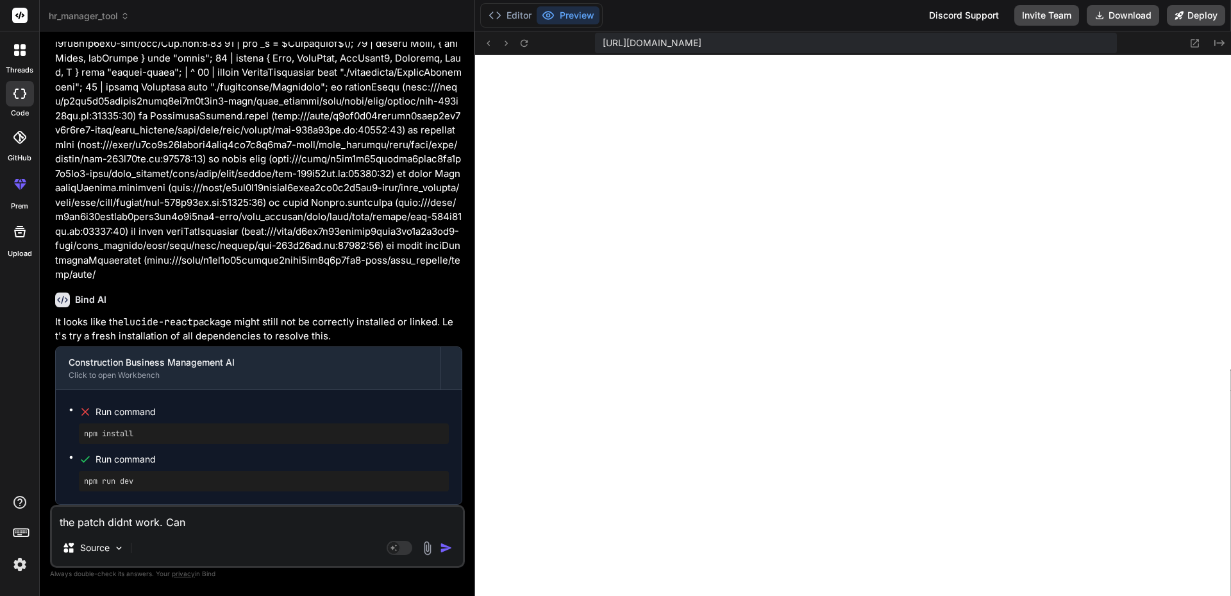
type textarea "x"
type textarea "the patch didnt work. Can I"
type textarea "x"
type textarea "the patch didnt work. Can I d"
type textarea "x"
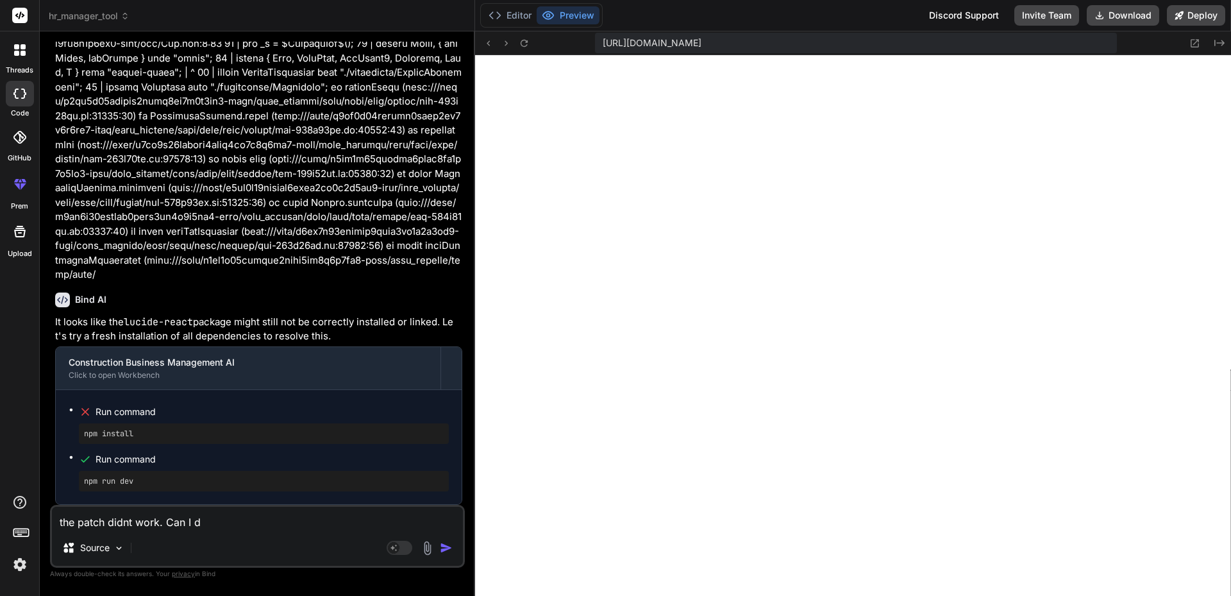
type textarea "the patch didnt work. Can I do"
type textarea "x"
type textarea "the patch didnt work. Can I do"
type textarea "x"
type textarea "the patch didnt work. Can I do a"
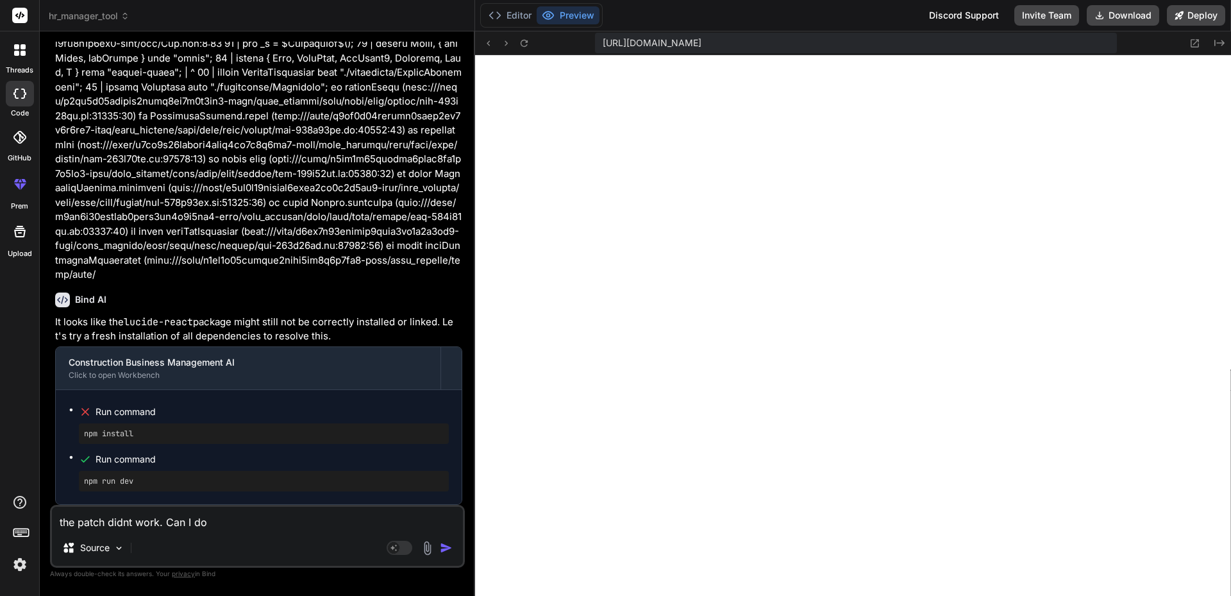
type textarea "x"
type textarea "the patch didnt work. Can I do an"
type textarea "x"
type textarea "the patch didnt work. Can I do any"
type textarea "x"
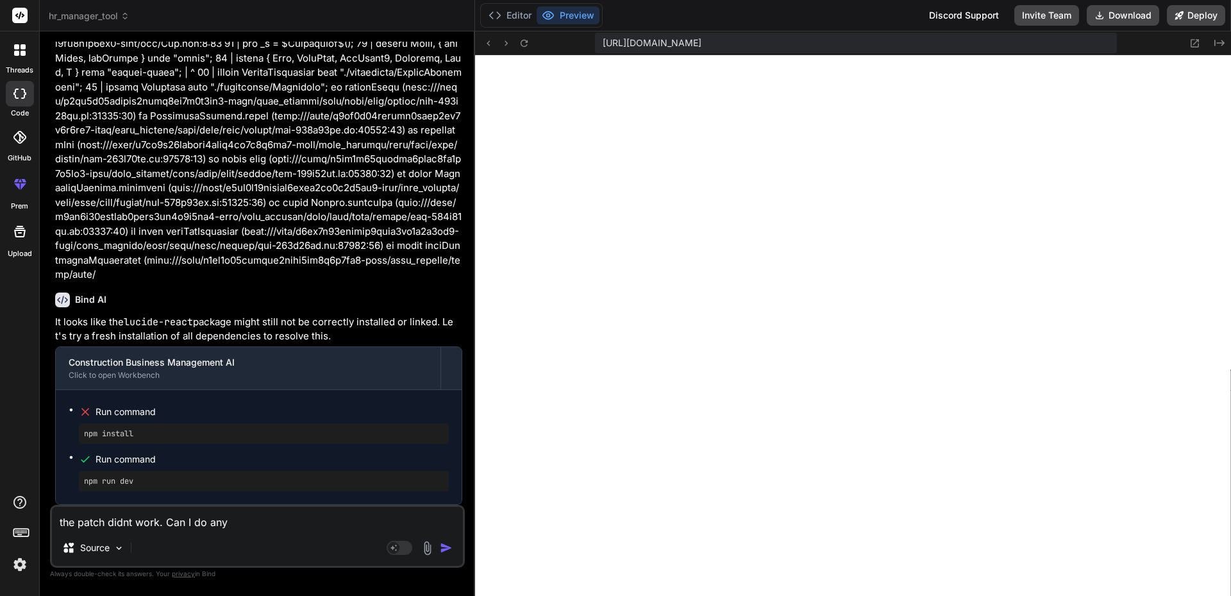
type textarea "the patch didnt work. Can I do anyt"
type textarea "x"
type textarea "the patch didnt work. Can I do anyth"
type textarea "x"
type textarea "the patch didnt work. Can I do anythi"
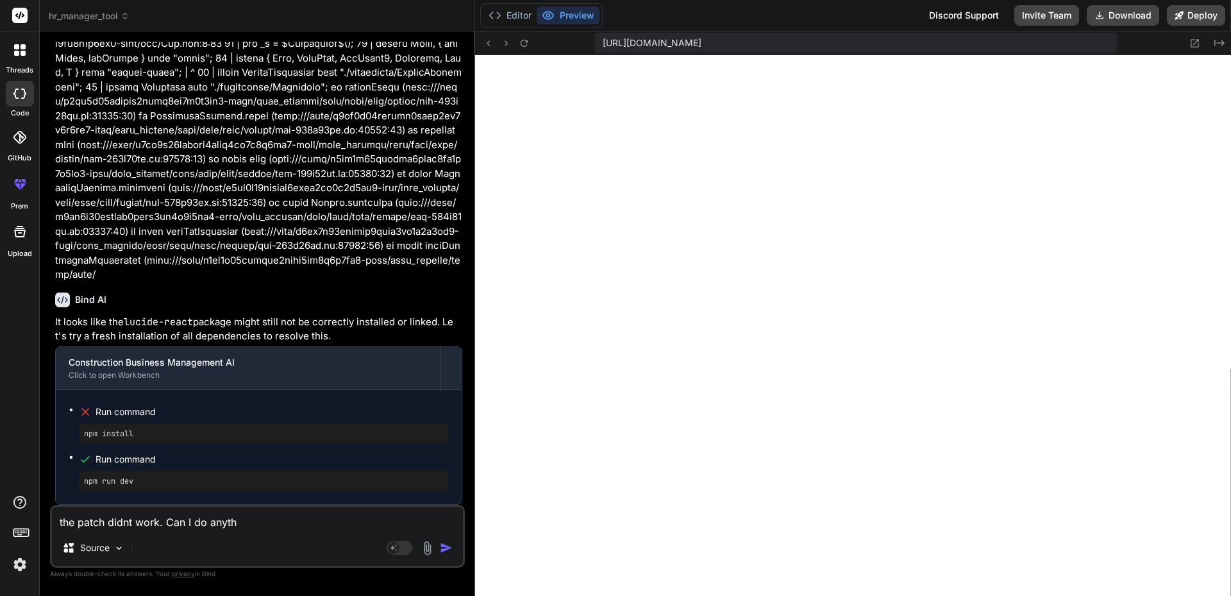
type textarea "x"
type textarea "the patch didnt work. Can I do anythin"
type textarea "x"
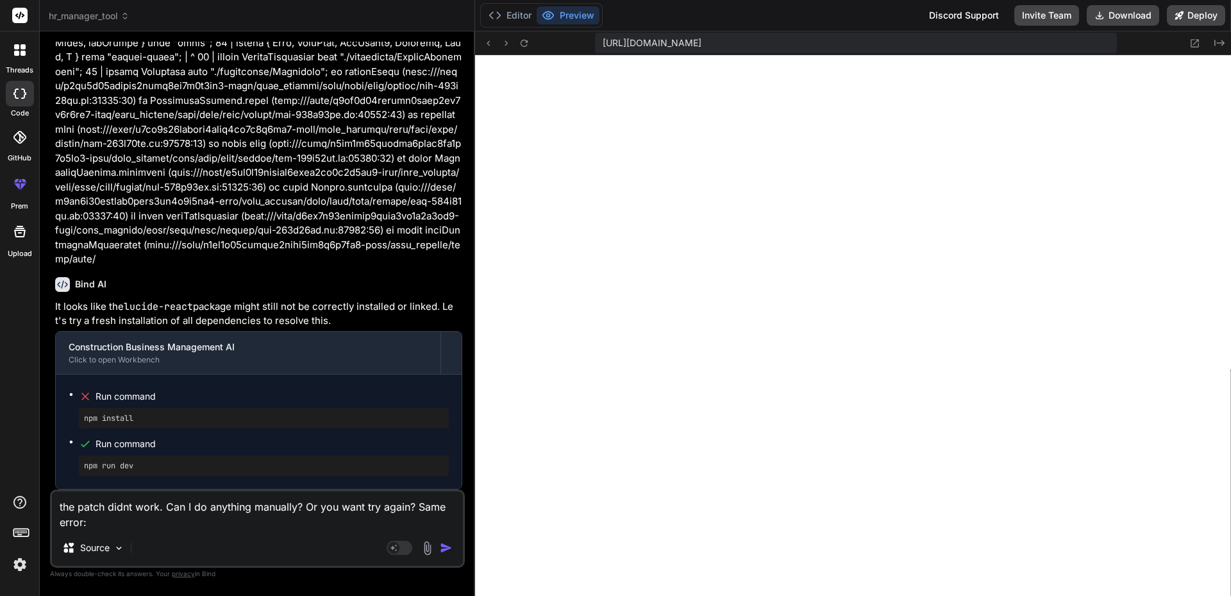
click at [149, 525] on textarea "the patch didnt work. Can I do anything manually? Or you want try again? Same e…" at bounding box center [257, 510] width 411 height 38
paste textarea "[plugin:vite:import-analysis] Failed to resolve import "lucide-react" from "src…"
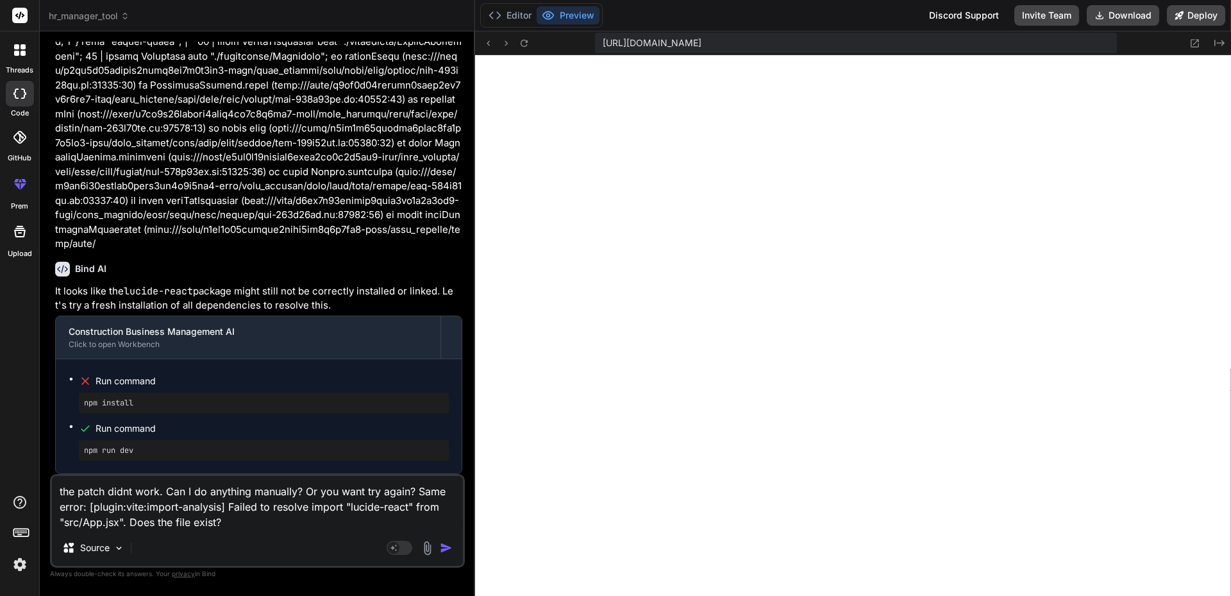
click at [445, 546] on img "button" at bounding box center [446, 547] width 13 height 13
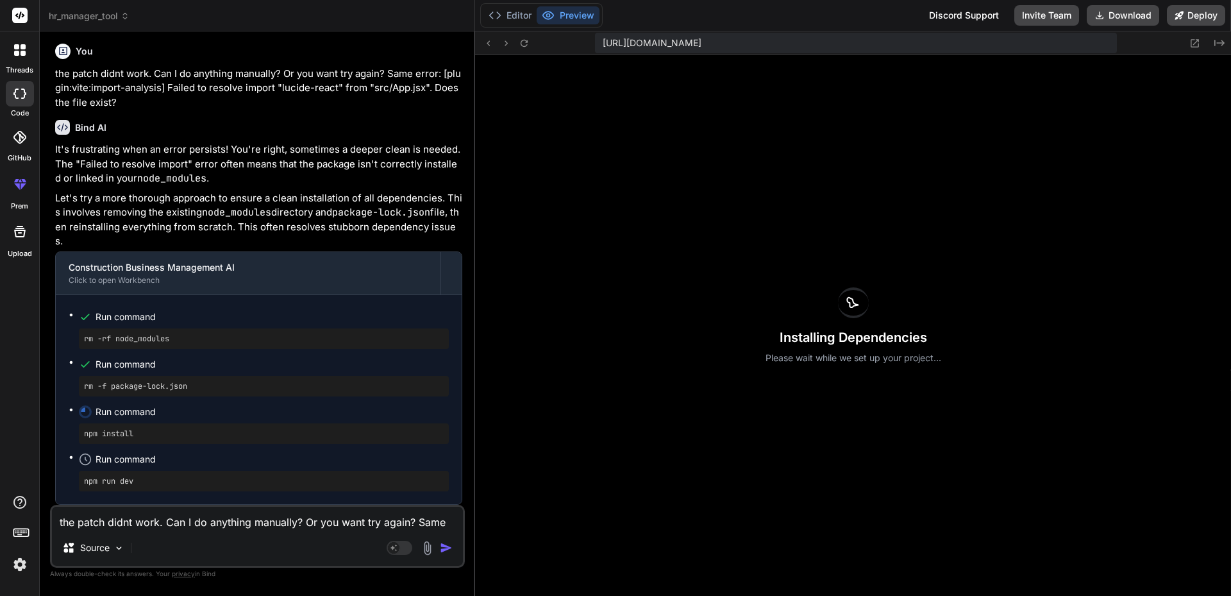
scroll to position [3483, 0]
